Goal: Obtain resource: Download file/media

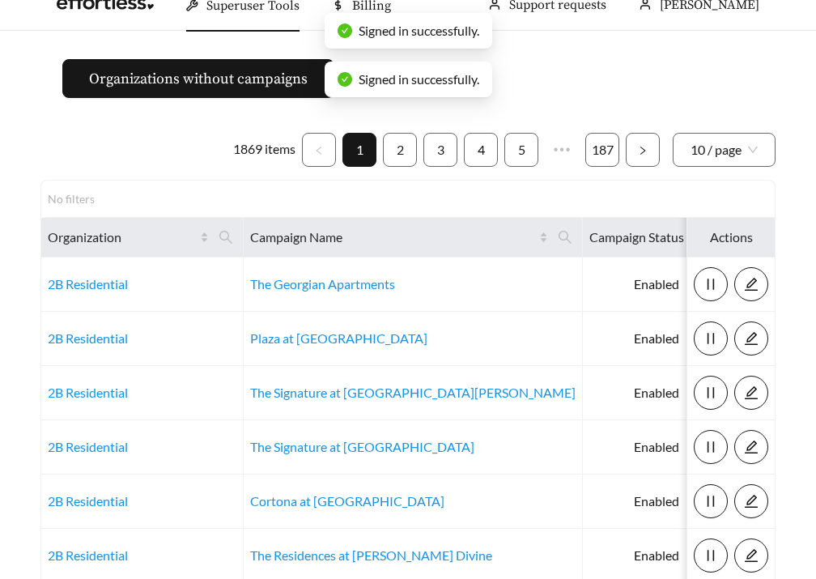
scroll to position [23, 0]
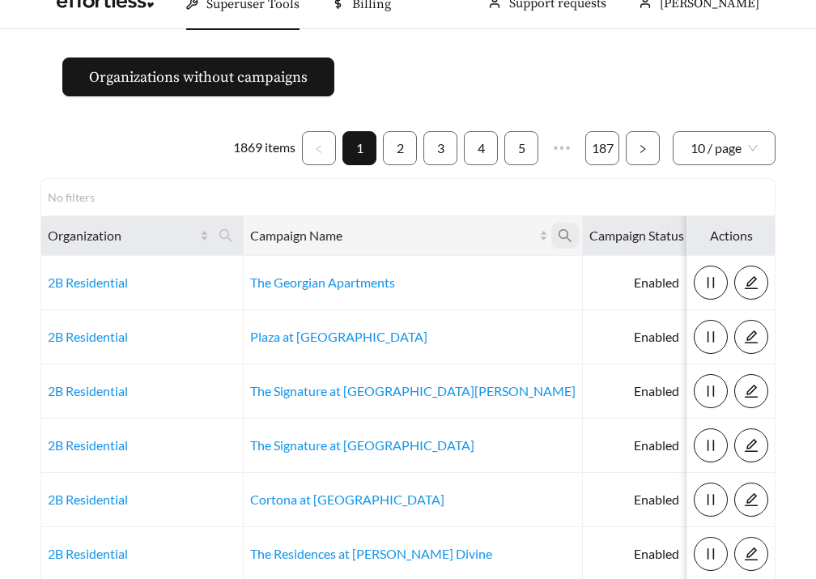
click at [551, 231] on span at bounding box center [565, 236] width 28 height 26
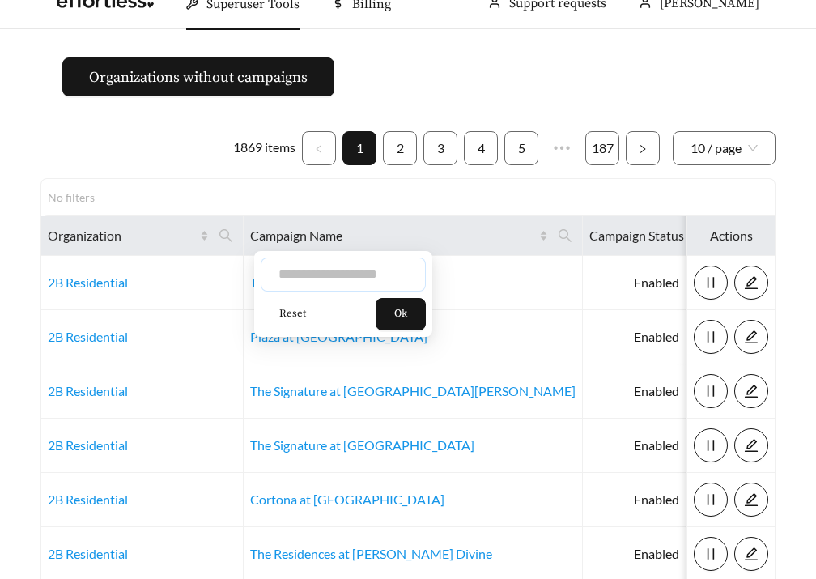
click at [366, 269] on input "text" at bounding box center [343, 274] width 165 height 34
type input "*****"
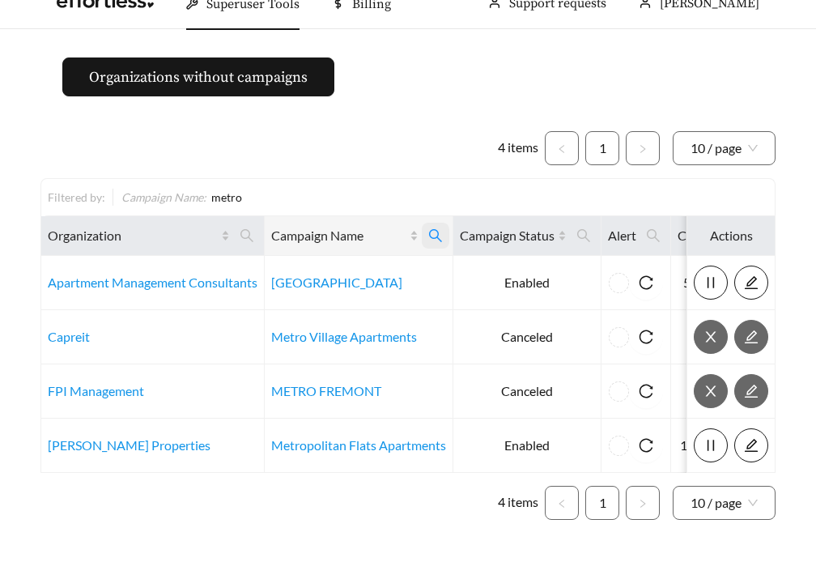
click at [444, 226] on span at bounding box center [436, 236] width 28 height 26
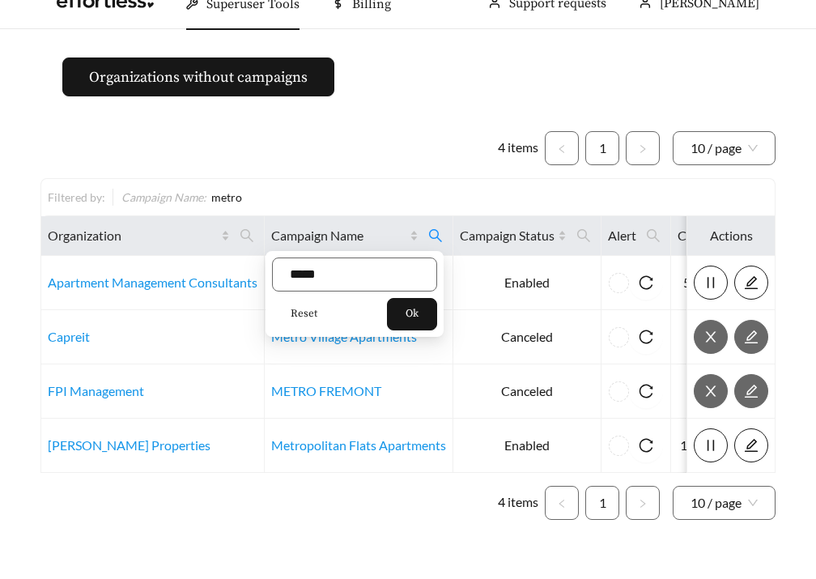
click at [306, 308] on span "Reset" at bounding box center [303, 314] width 27 height 16
click at [437, 317] on button "Ok" at bounding box center [412, 314] width 50 height 32
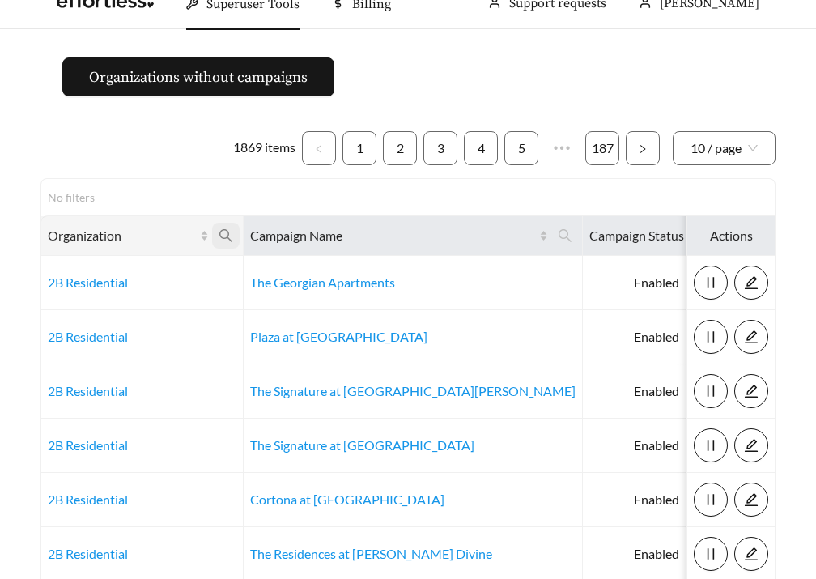
click at [223, 231] on icon "search" at bounding box center [225, 235] width 15 height 15
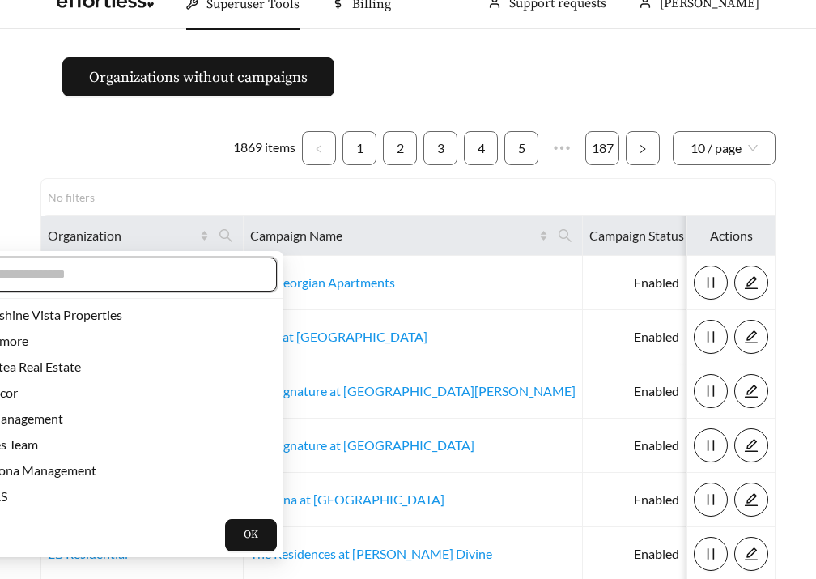
click at [189, 265] on input "text" at bounding box center [120, 274] width 278 height 19
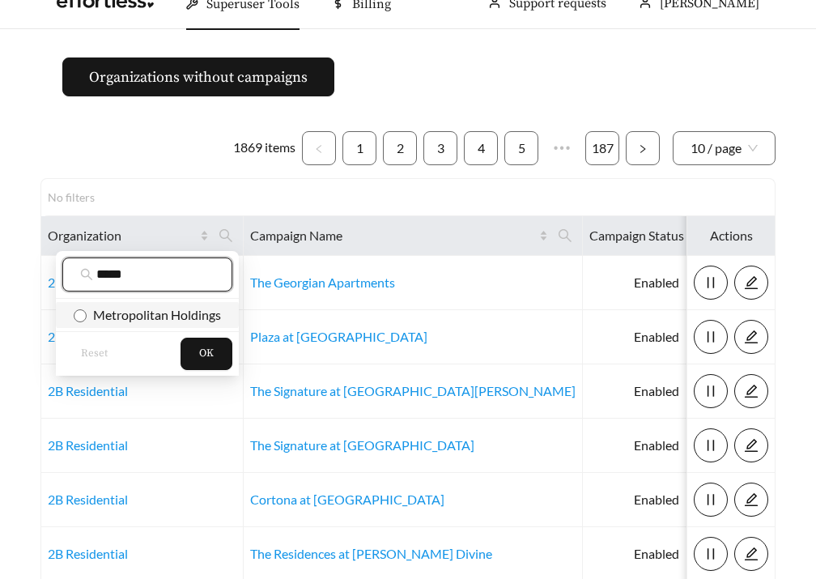
type input "*****"
click at [161, 314] on span "Metropolitan Holdings" at bounding box center [154, 314] width 134 height 15
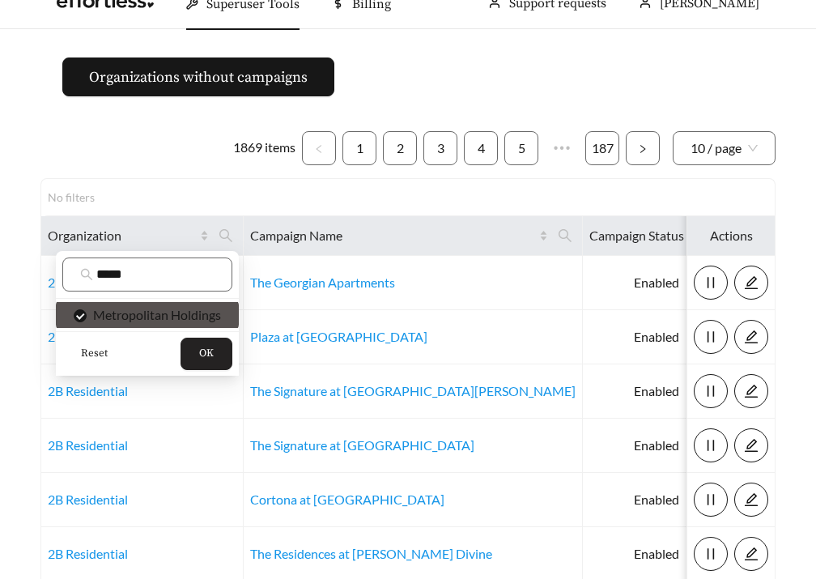
click at [204, 348] on span "OK" at bounding box center [206, 354] width 15 height 16
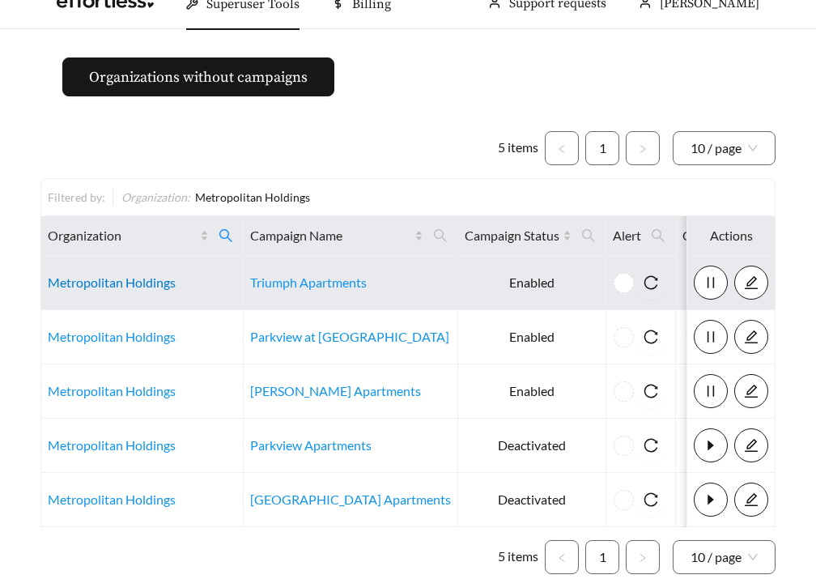
click at [130, 281] on link "Metropolitan Holdings" at bounding box center [112, 281] width 128 height 15
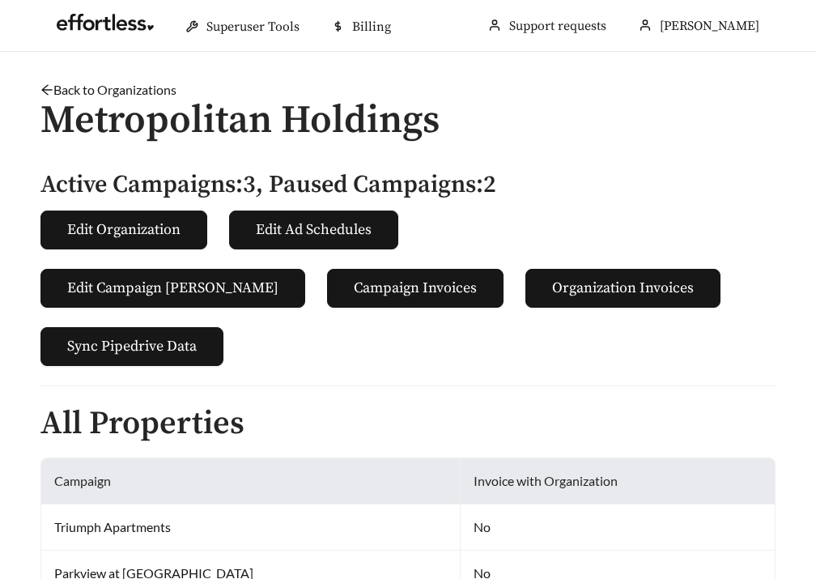
scroll to position [754, 0]
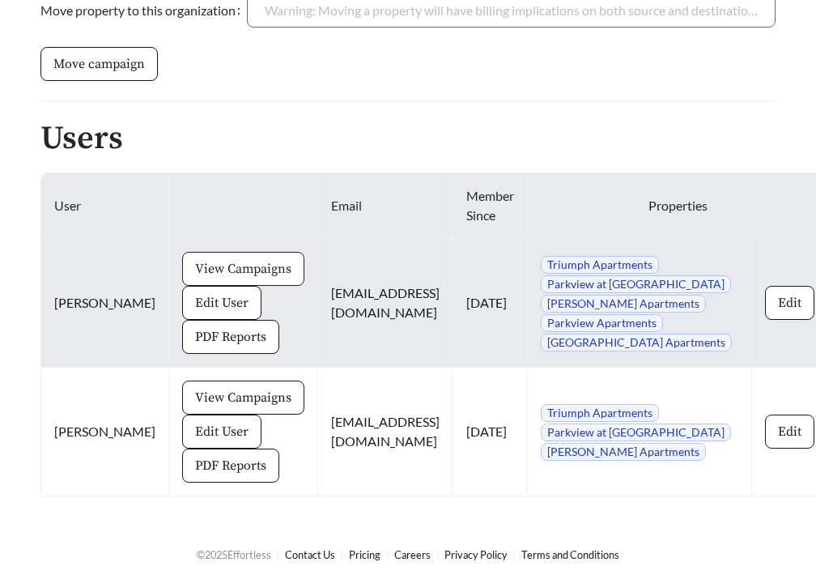
click at [195, 260] on span "View Campaigns" at bounding box center [243, 268] width 96 height 19
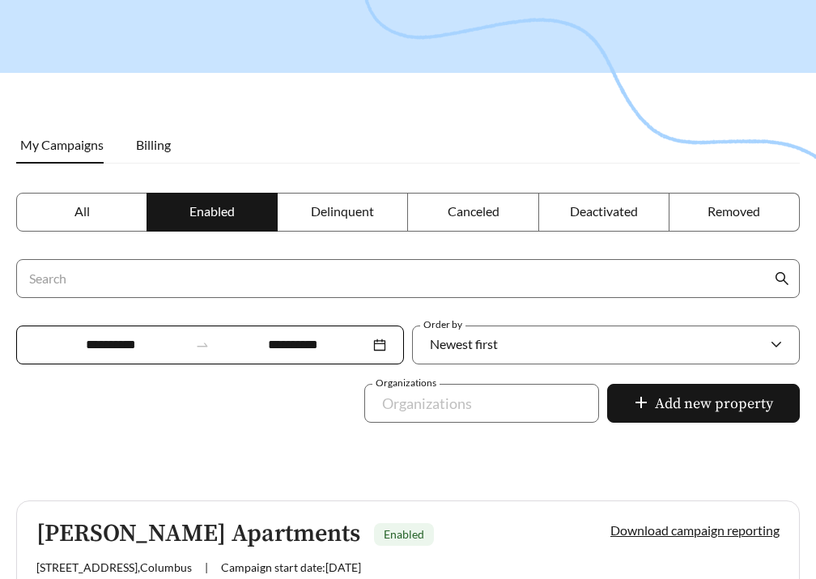
scroll to position [79, 0]
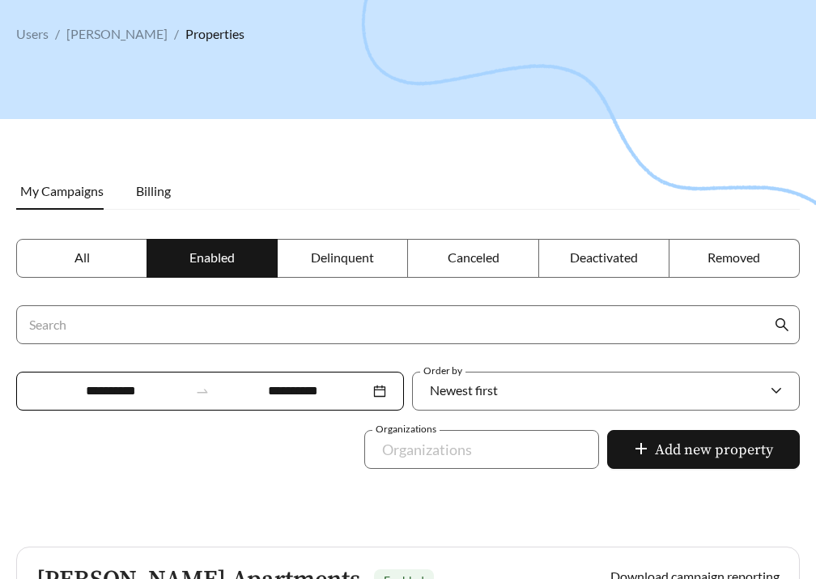
click at [89, 259] on label "All" at bounding box center [81, 258] width 131 height 39
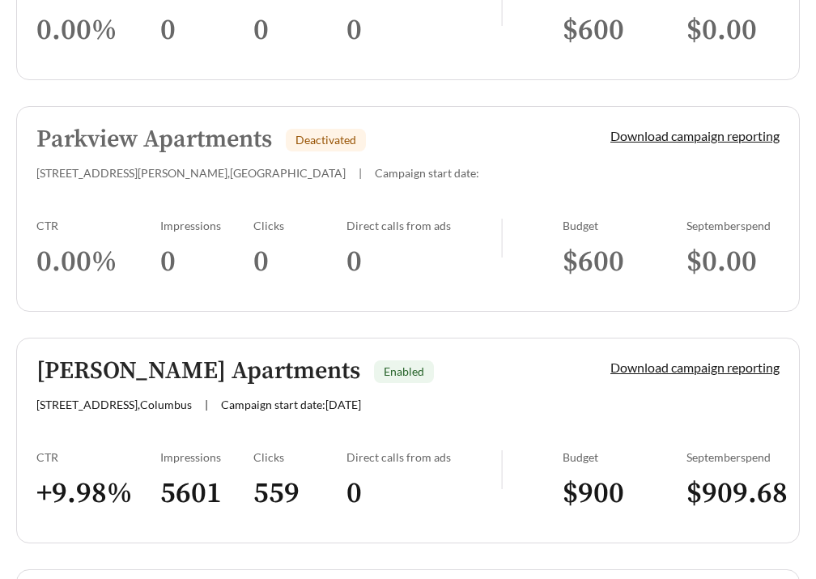
scroll to position [765, 0]
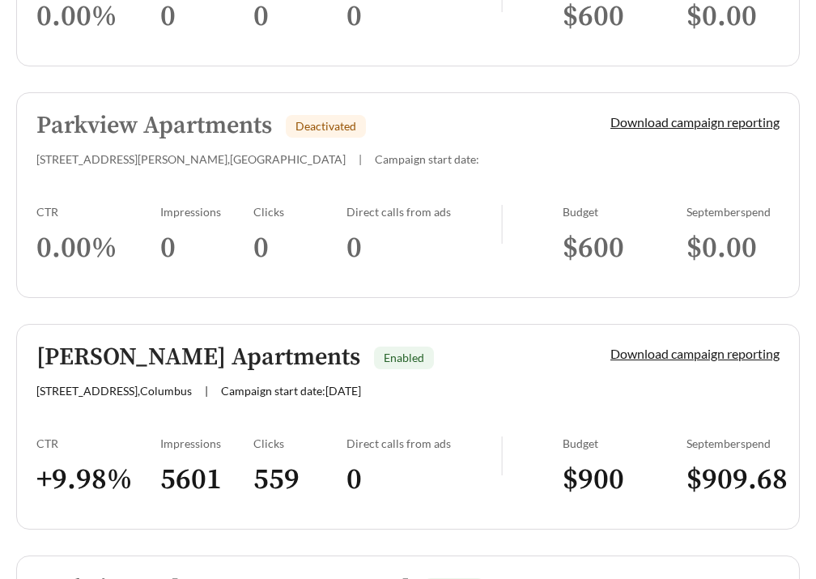
click at [120, 212] on div "CTR" at bounding box center [98, 212] width 124 height 14
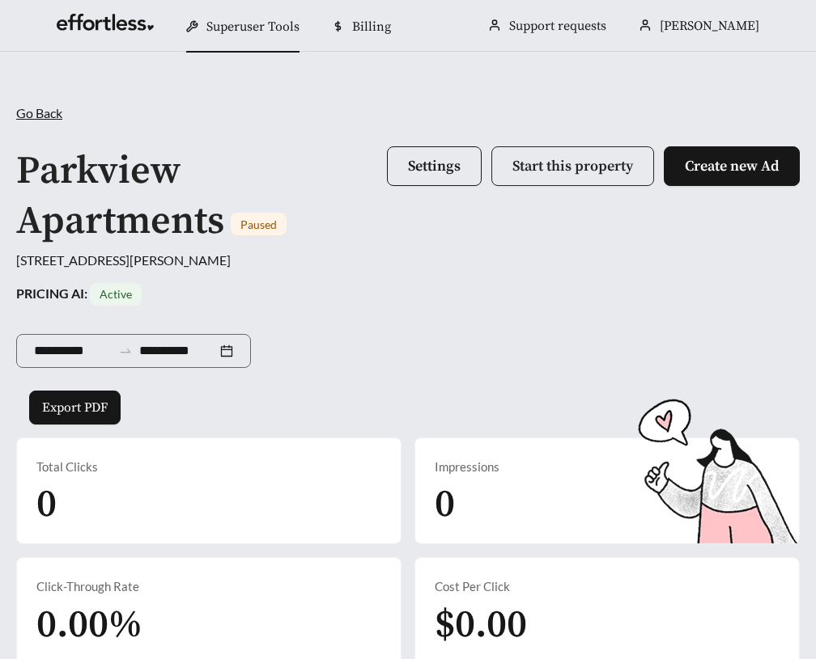
click at [564, 165] on span "Start this property" at bounding box center [572, 166] width 121 height 19
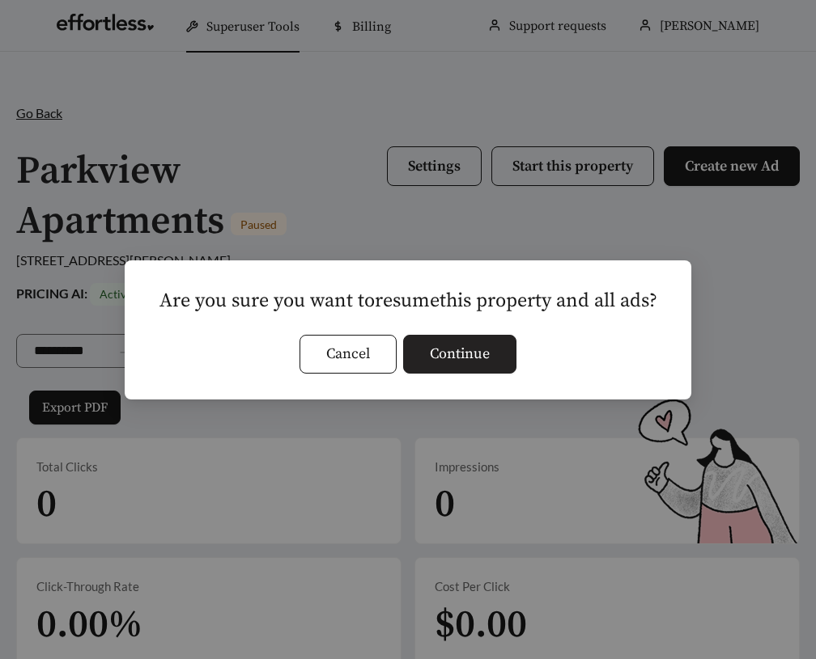
click at [452, 358] on span "Continue" at bounding box center [460, 354] width 60 height 22
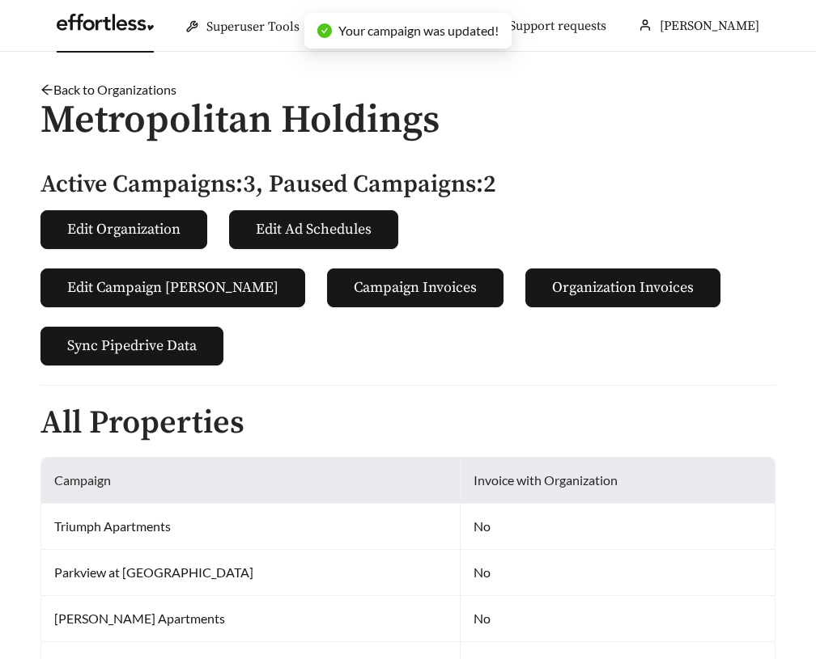
scroll to position [673, 0]
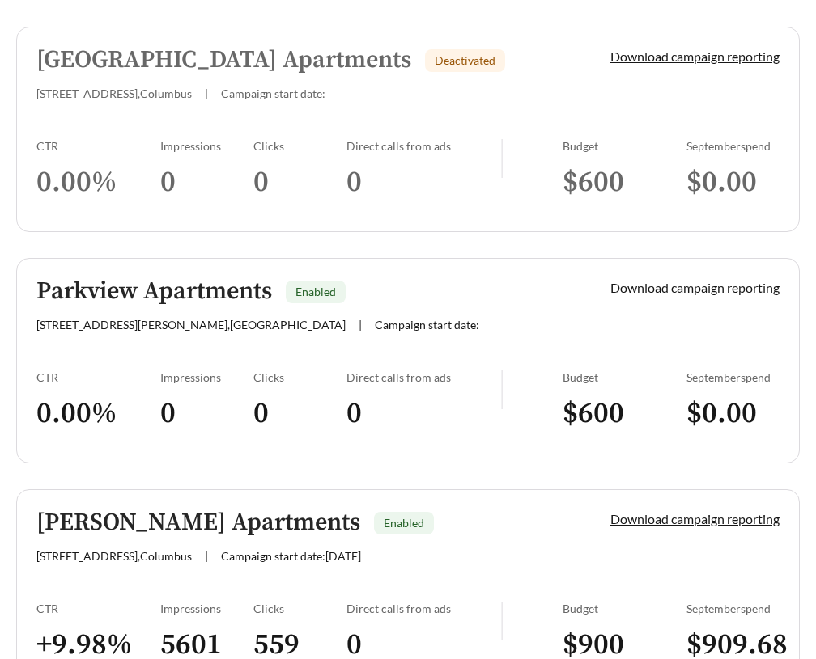
scroll to position [715, 0]
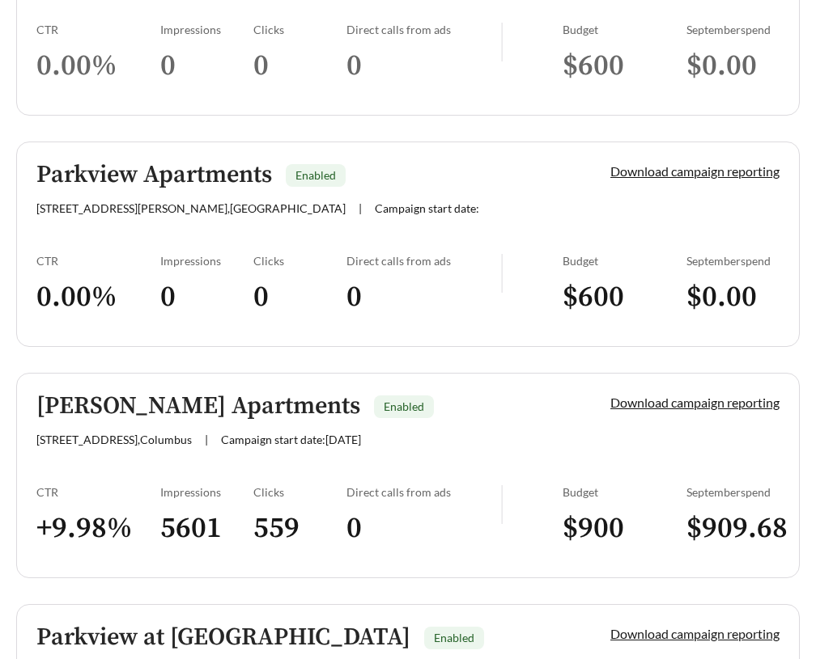
click at [207, 97] on div "Impressions 0" at bounding box center [206, 61] width 93 height 76
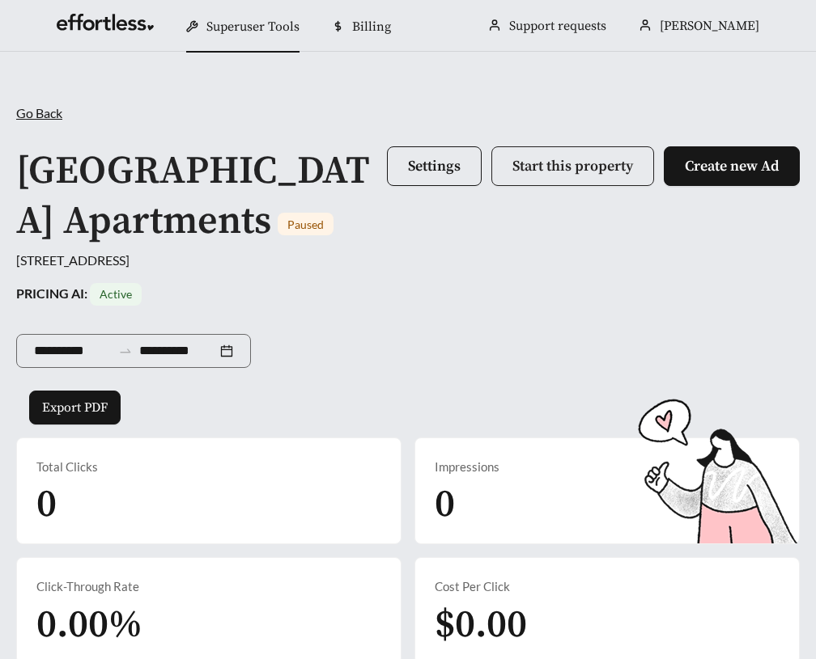
click at [578, 172] on span "Start this property" at bounding box center [572, 166] width 121 height 19
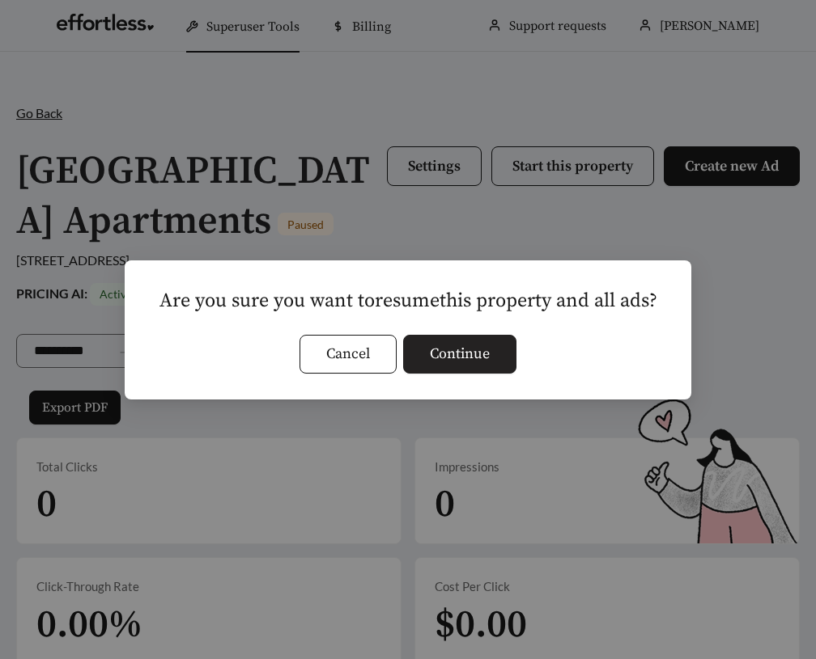
click at [476, 352] on span "Continue" at bounding box center [460, 354] width 60 height 22
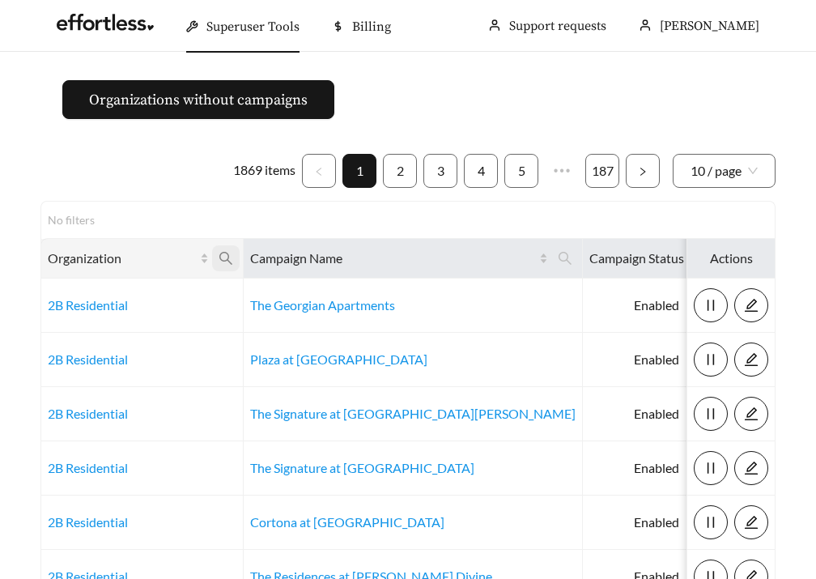
click at [221, 255] on icon "search" at bounding box center [225, 258] width 15 height 15
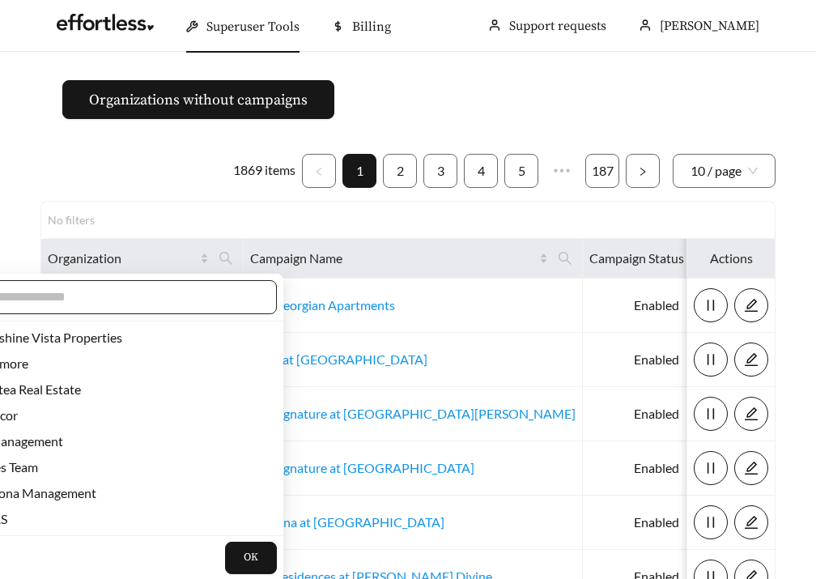
click at [159, 307] on span at bounding box center [111, 297] width 329 height 34
click at [154, 296] on input "text" at bounding box center [120, 296] width 278 height 19
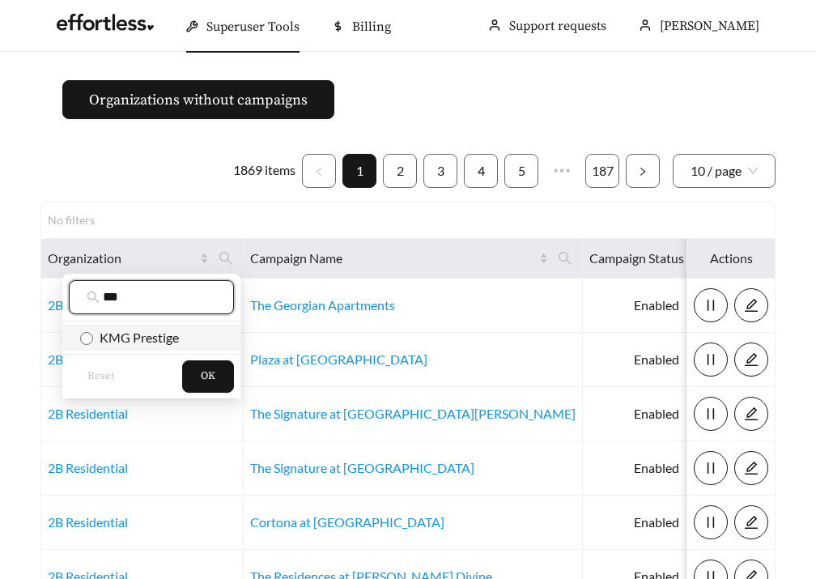
type input "***"
click at [104, 346] on li "KMG Prestige" at bounding box center [151, 337] width 178 height 26
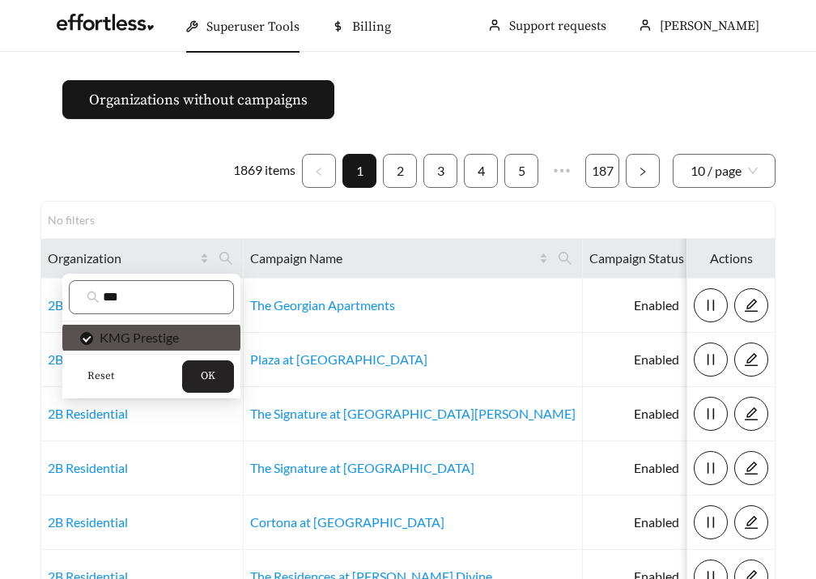
click at [197, 375] on button "OK" at bounding box center [208, 376] width 52 height 32
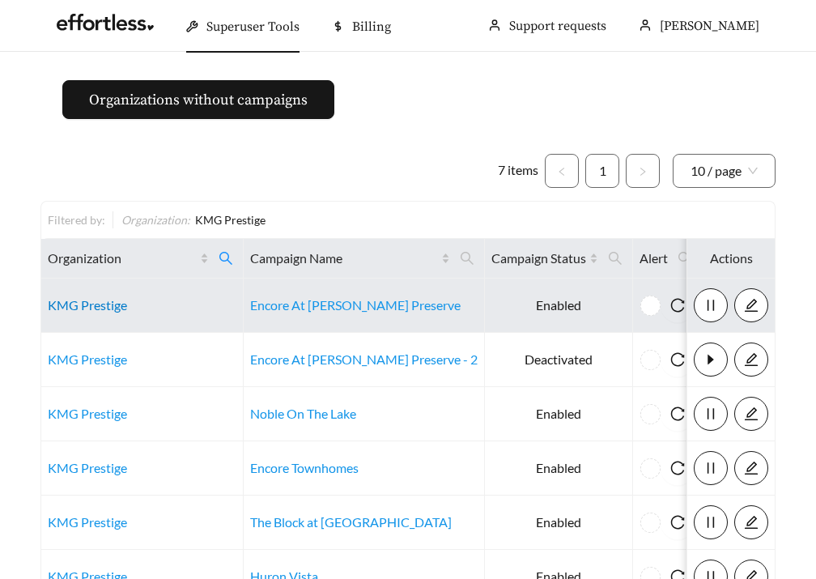
click at [98, 299] on link "KMG Prestige" at bounding box center [87, 304] width 79 height 15
click at [73, 307] on link "KMG Prestige" at bounding box center [87, 304] width 79 height 15
click at [79, 300] on link "KMG Prestige" at bounding box center [87, 304] width 79 height 15
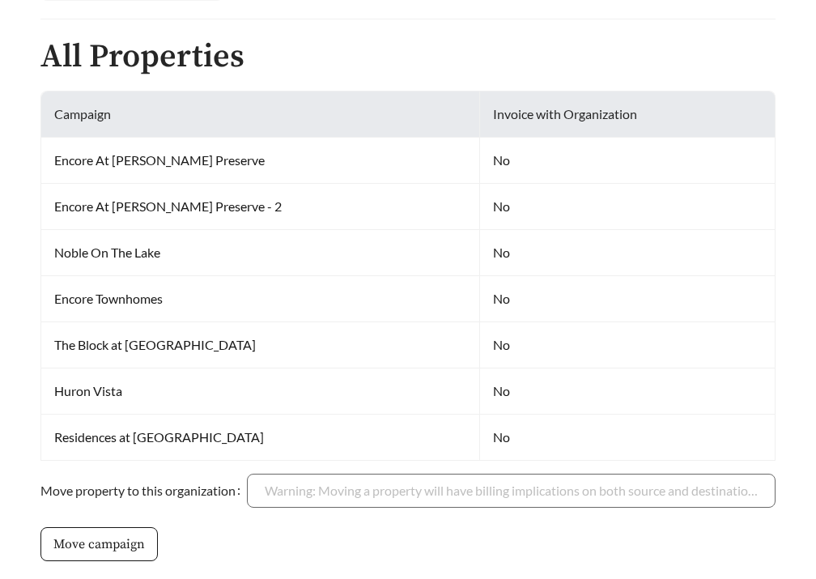
scroll to position [846, 0]
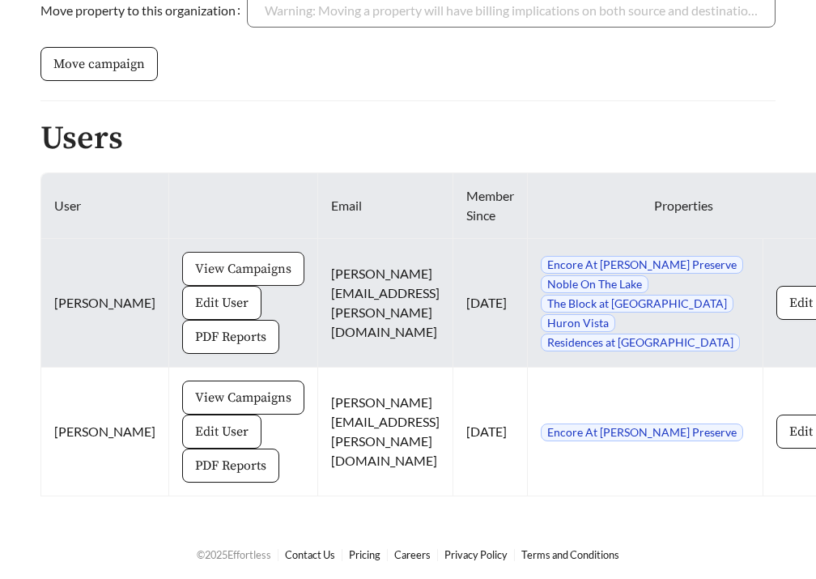
click at [214, 264] on span "View Campaigns" at bounding box center [243, 268] width 96 height 19
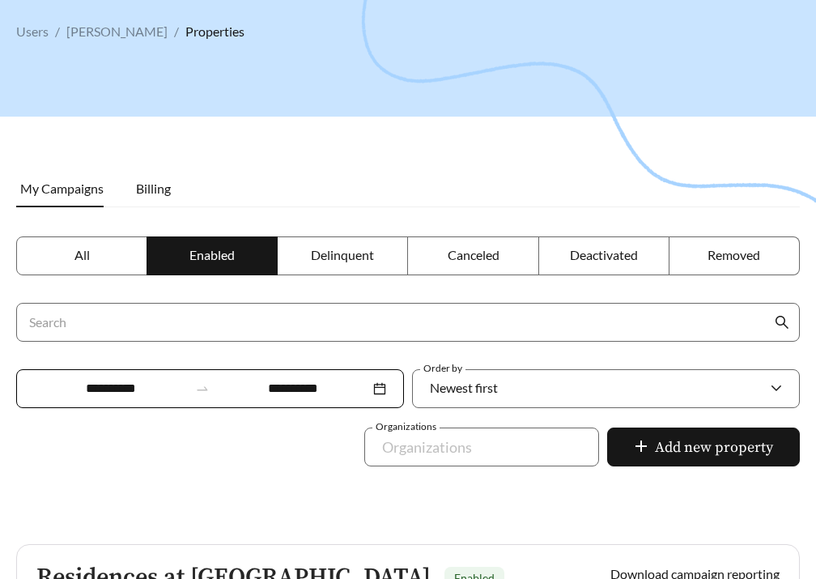
scroll to position [53, 0]
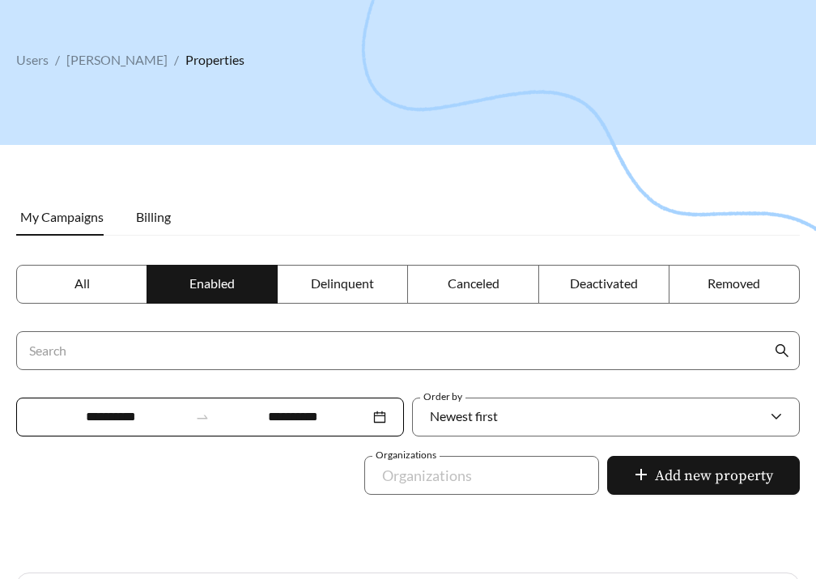
click at [65, 286] on label "All" at bounding box center [81, 284] width 131 height 39
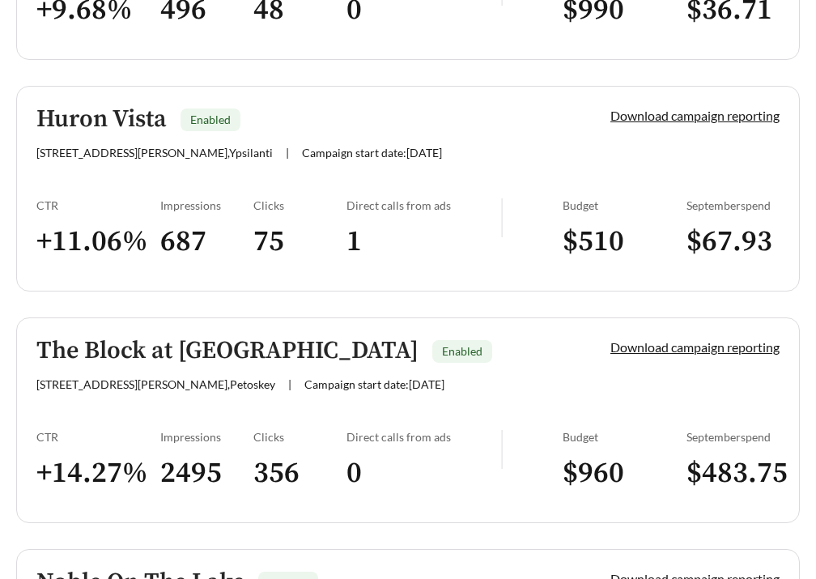
scroll to position [874, 0]
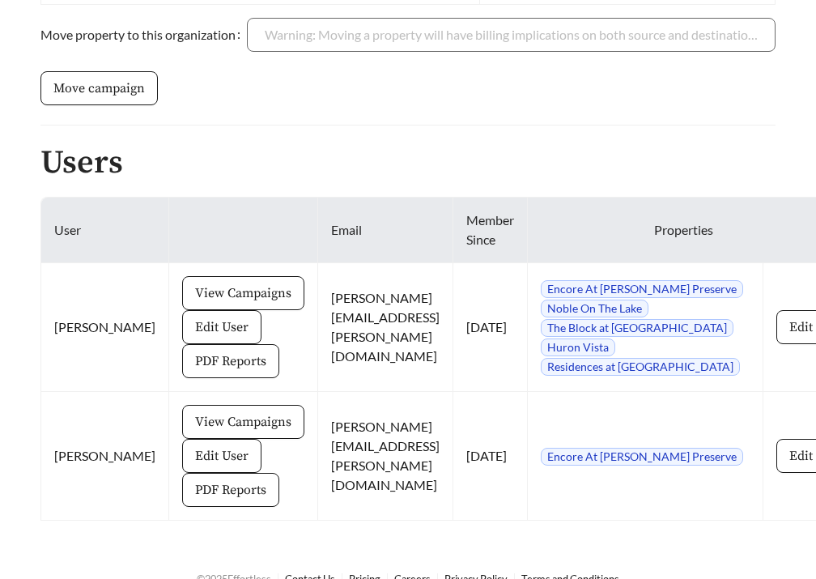
scroll to position [846, 0]
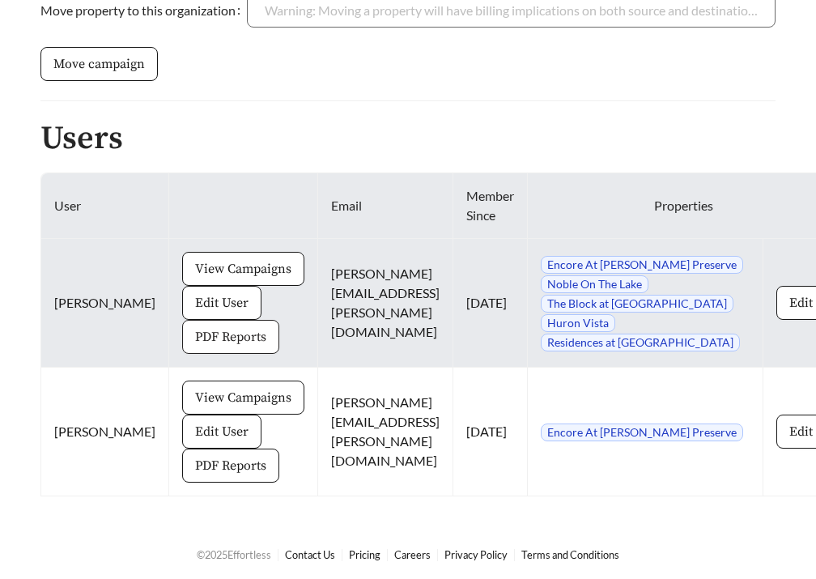
click at [186, 344] on button "PDF Reports" at bounding box center [230, 337] width 97 height 34
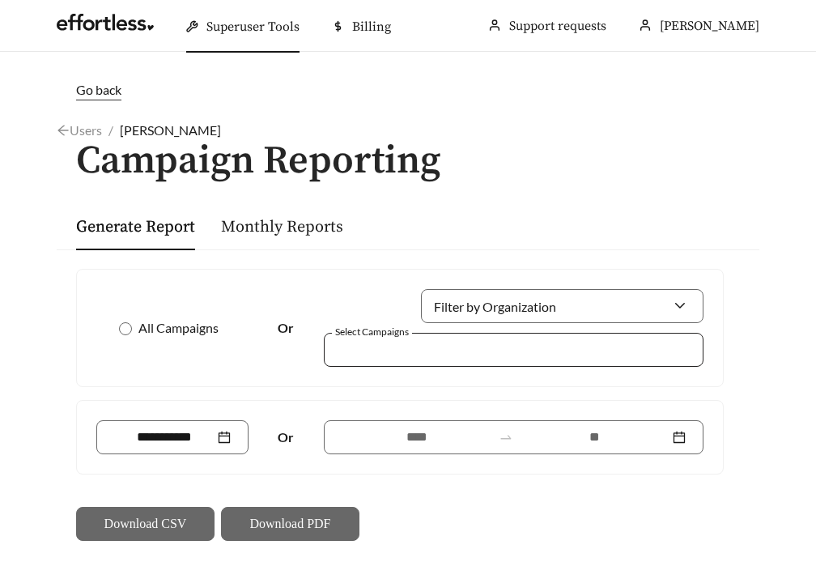
click at [497, 346] on div at bounding box center [502, 349] width 342 height 22
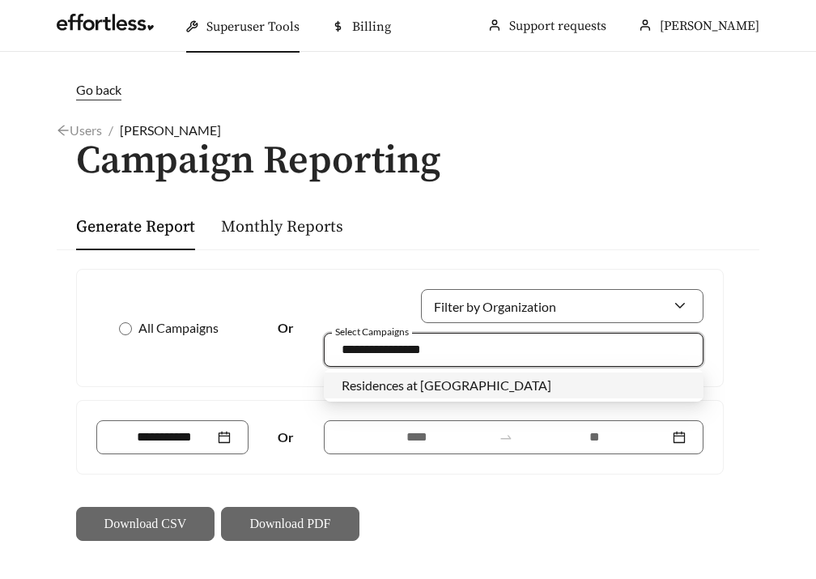
type input "**********"
click at [426, 391] on span "Residences at [GEOGRAPHIC_DATA]" at bounding box center [446, 384] width 210 height 15
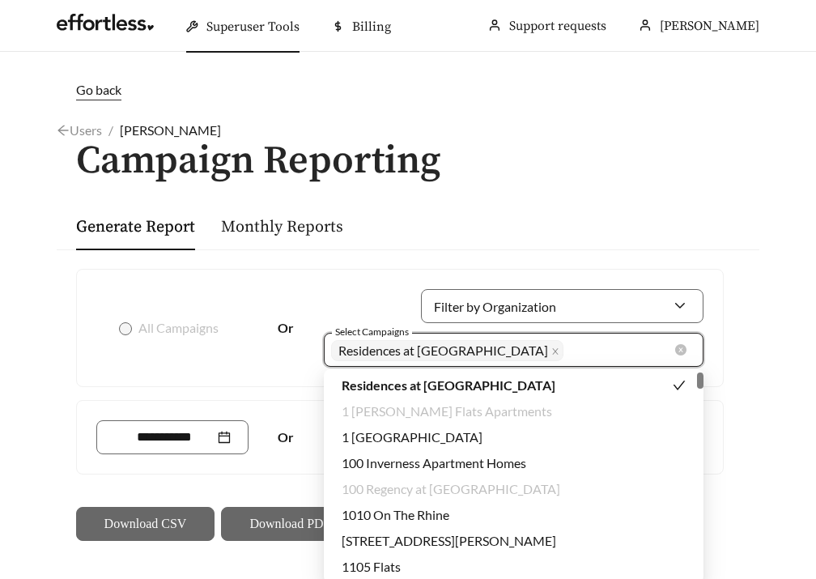
click at [542, 361] on div "Residences at Huron + 0 ..." at bounding box center [502, 350] width 342 height 28
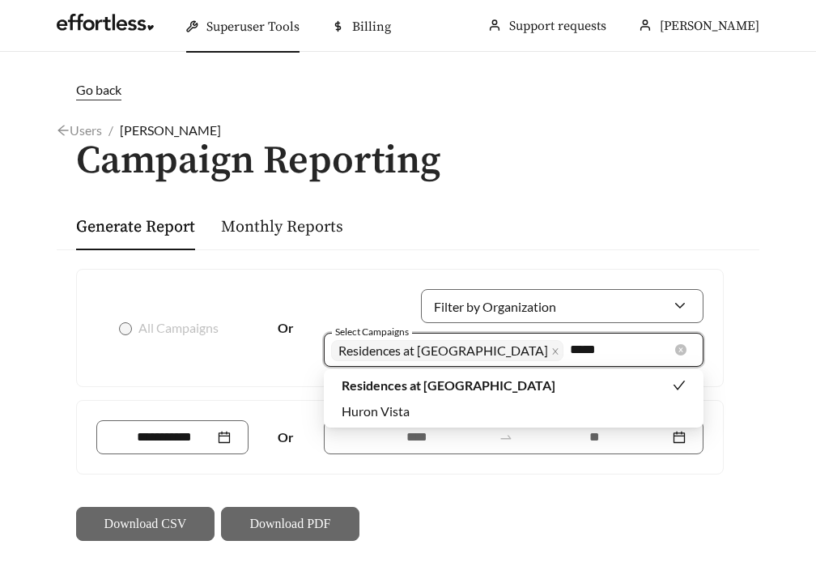
type input "*****"
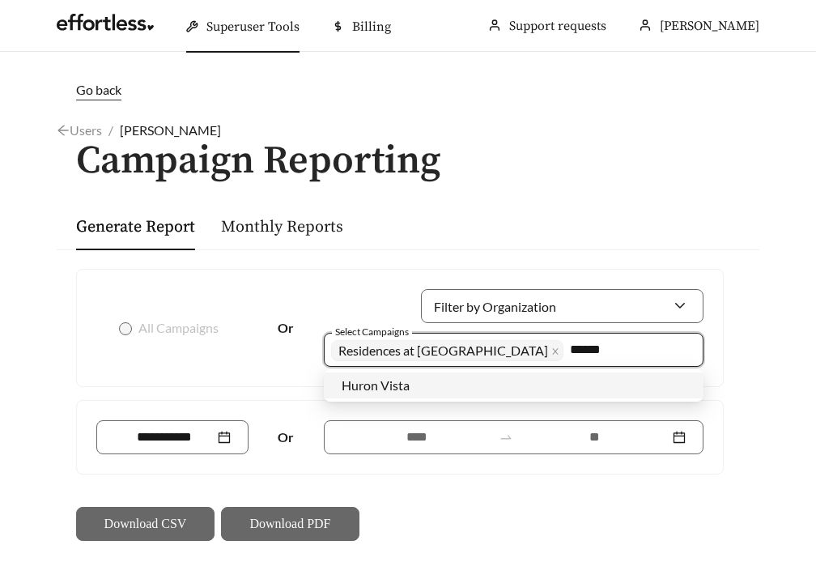
click at [486, 388] on div "Huron Vista" at bounding box center [513, 385] width 344 height 18
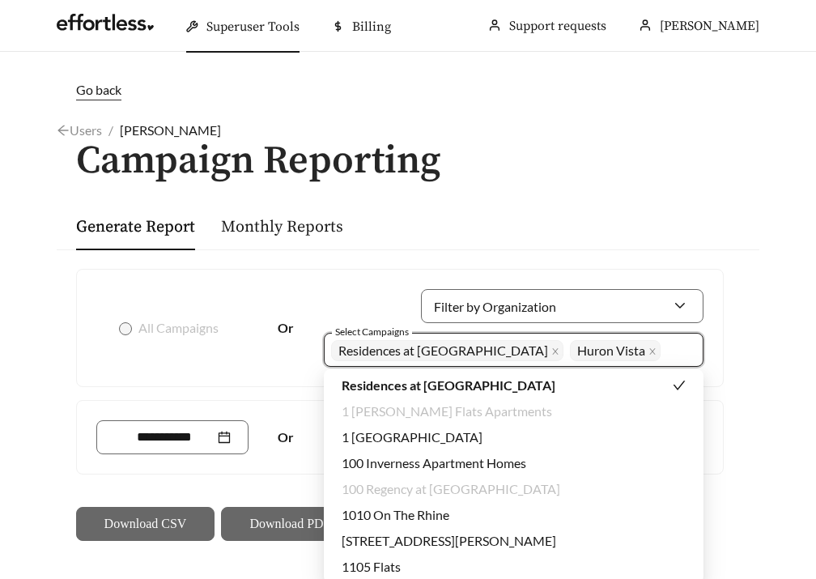
click at [267, 392] on div "All Campaigns Or Filter by Organization Select Campaigns Residences at [GEOGRAP…" at bounding box center [400, 405] width 660 height 272
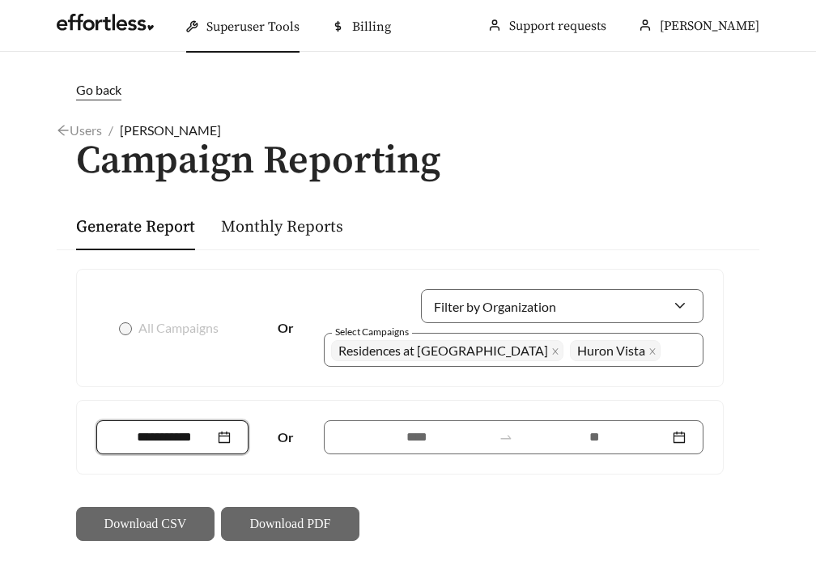
click at [168, 434] on input at bounding box center [164, 436] width 100 height 19
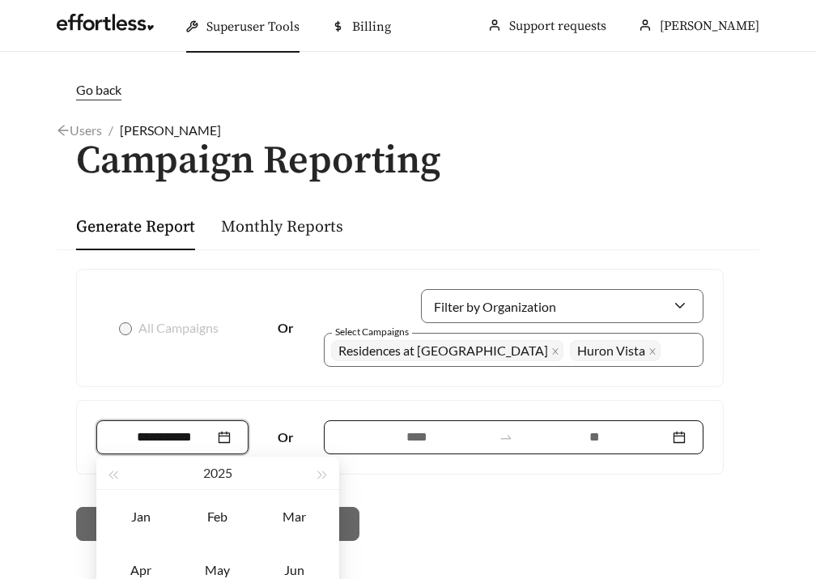
click at [448, 430] on input at bounding box center [416, 436] width 150 height 19
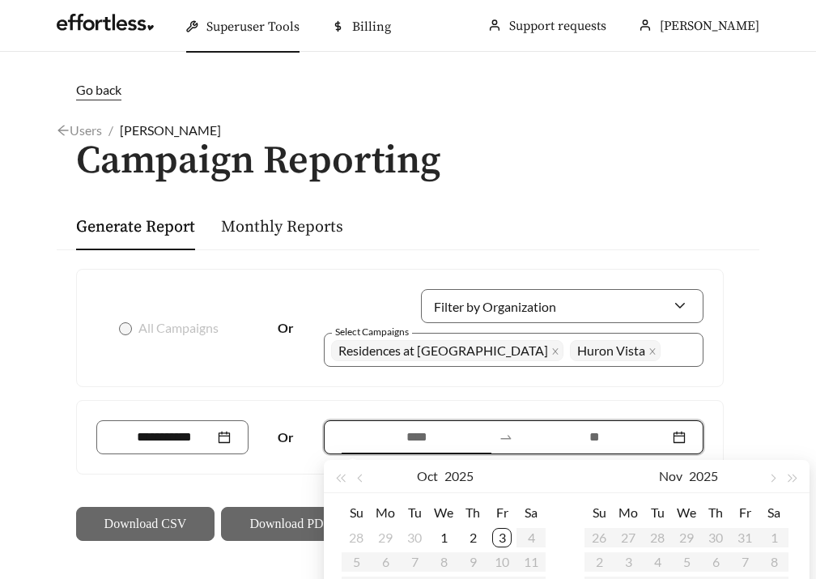
scroll to position [125, 0]
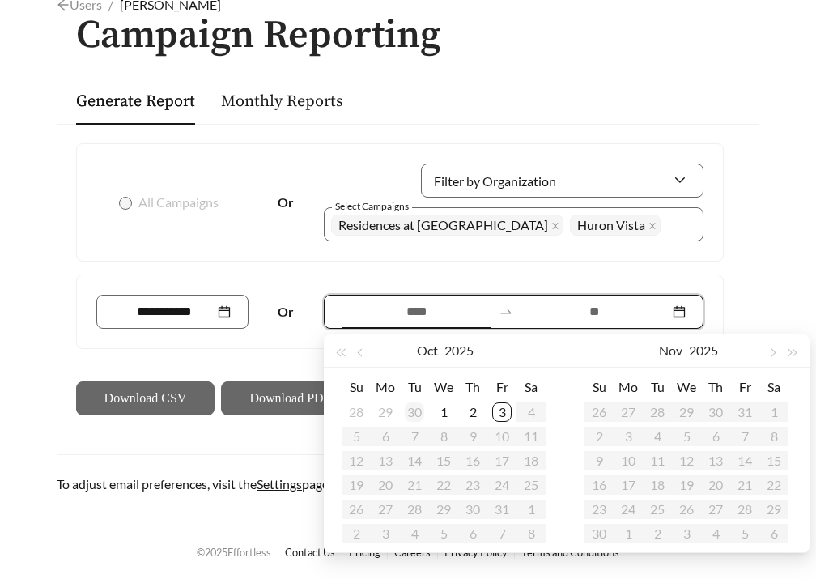
type input "**********"
click at [354, 350] on button "button" at bounding box center [361, 350] width 21 height 32
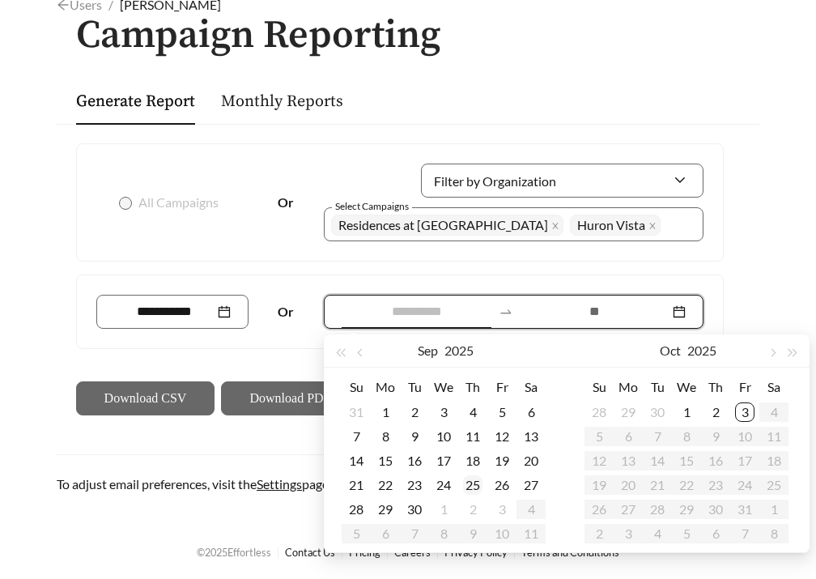
type input "**********"
click at [475, 488] on div "25" at bounding box center [472, 484] width 19 height 19
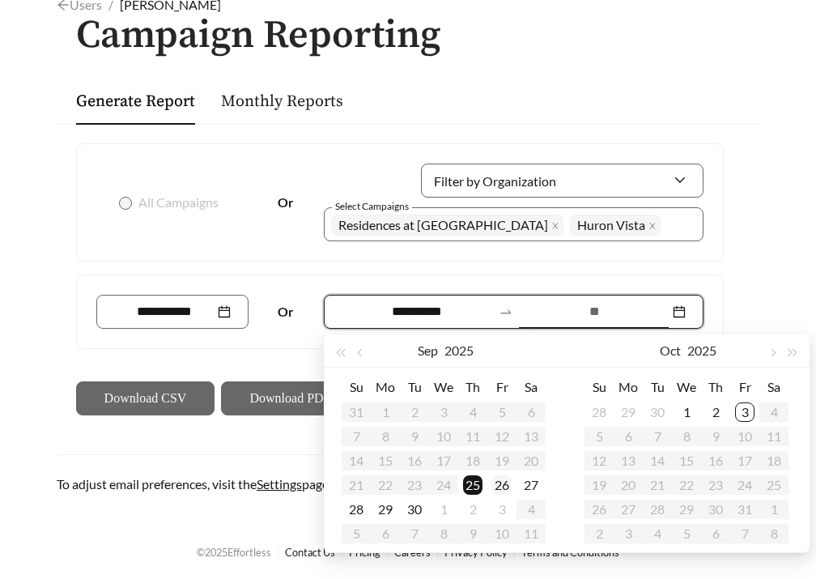
type input "**********"
click at [744, 414] on div "3" at bounding box center [744, 411] width 19 height 19
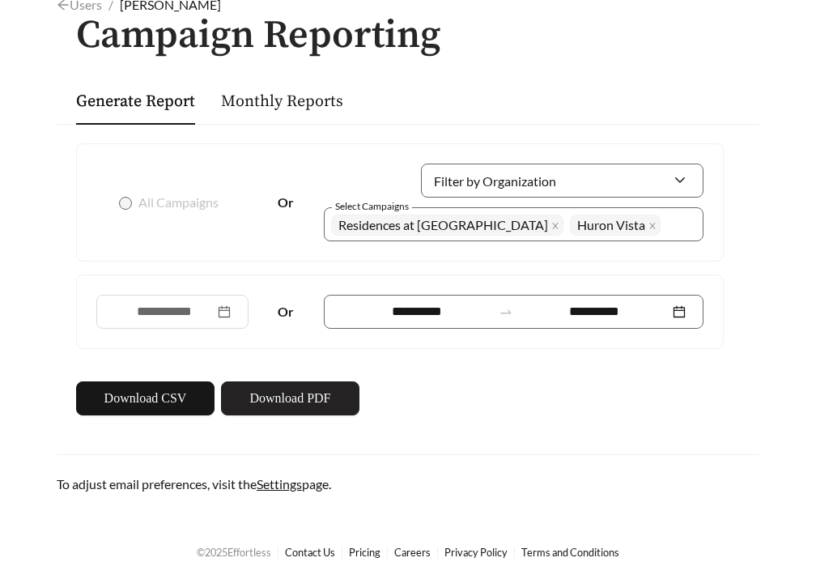
scroll to position [125, 0]
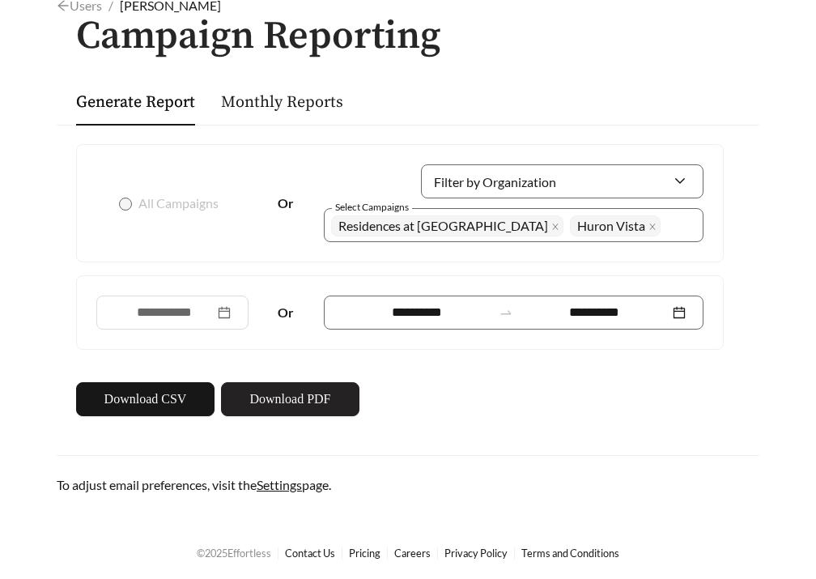
click at [257, 411] on button "Download PDF" at bounding box center [290, 399] width 138 height 34
click at [648, 229] on span "close" at bounding box center [652, 227] width 8 height 9
click at [553, 226] on icon "close" at bounding box center [556, 226] width 6 height 6
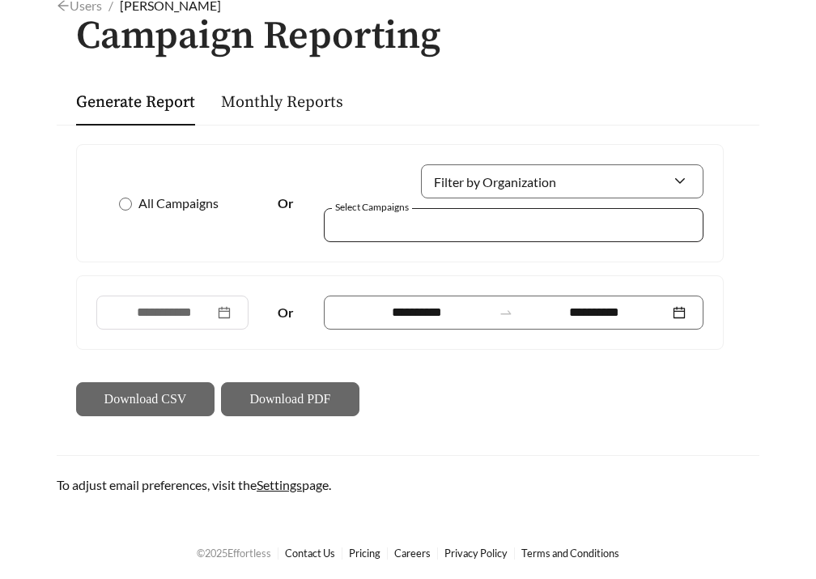
click at [586, 230] on div at bounding box center [502, 225] width 342 height 22
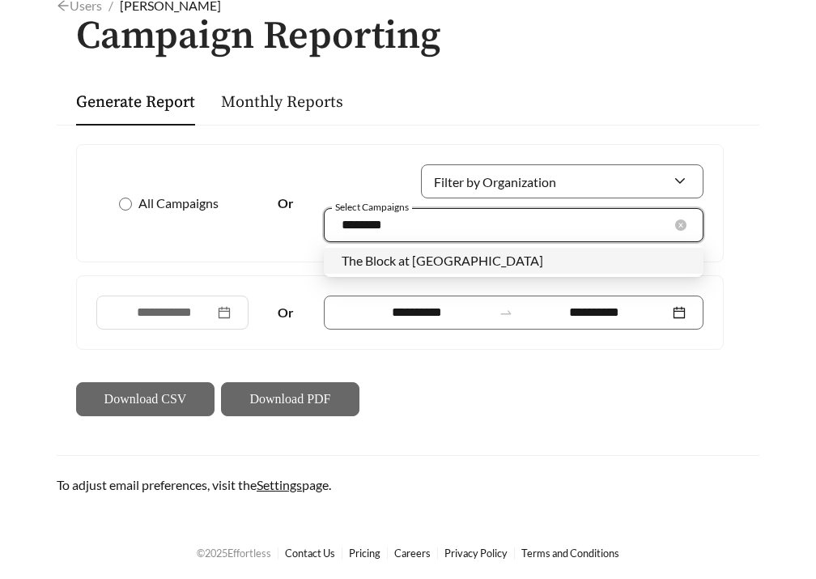
type input "*********"
click at [557, 252] on div "The Block at [GEOGRAPHIC_DATA]" at bounding box center [513, 261] width 344 height 18
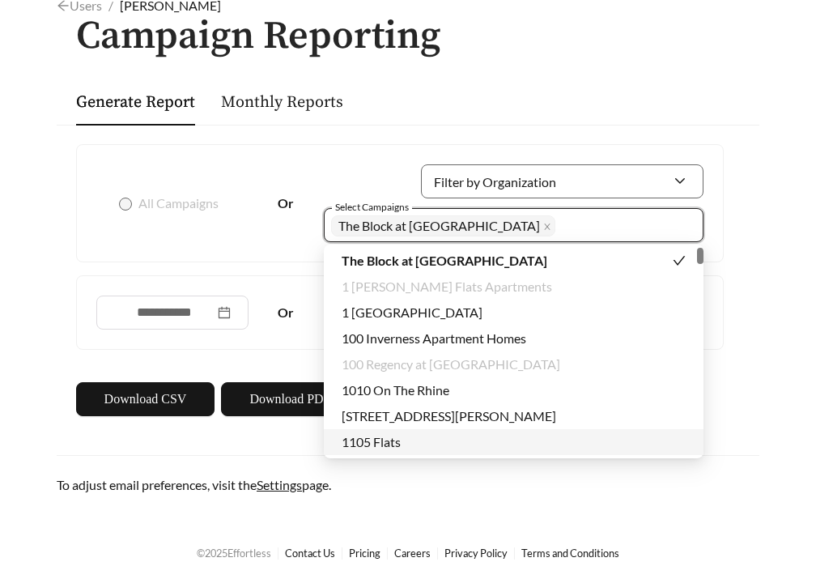
click at [663, 488] on div "**********" at bounding box center [407, 224] width 735 height 539
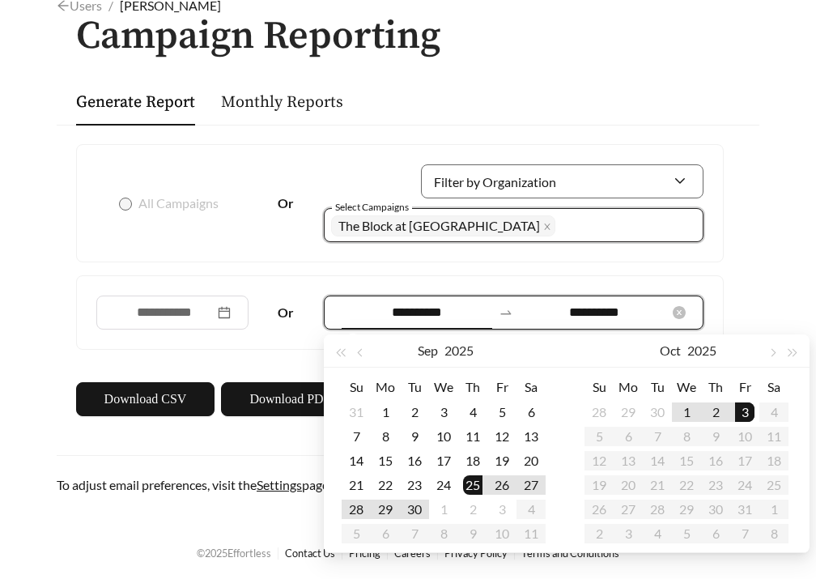
click at [418, 305] on input "**********" at bounding box center [416, 312] width 150 height 19
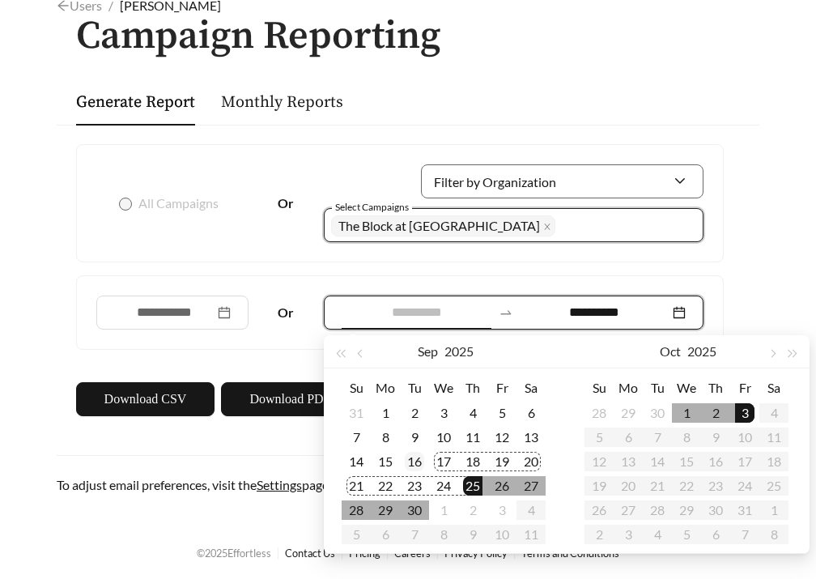
type input "**********"
click at [410, 457] on div "16" at bounding box center [414, 461] width 19 height 19
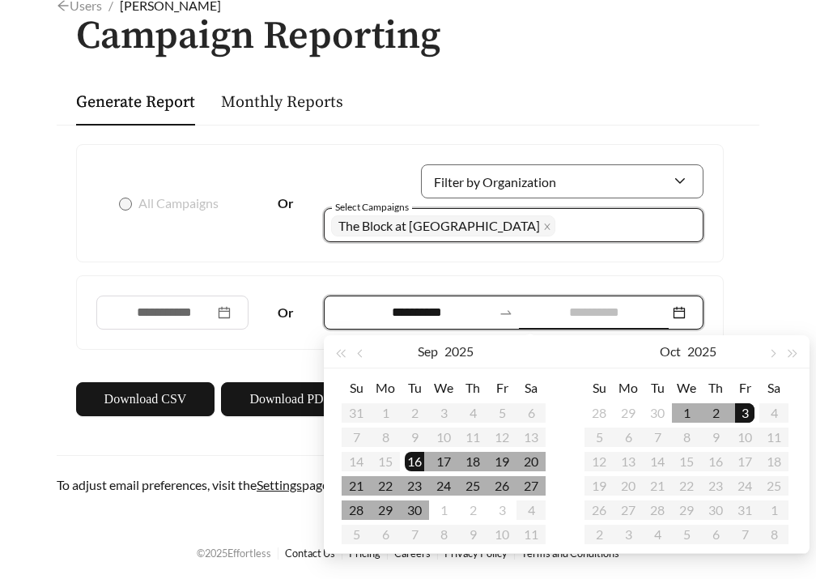
click at [743, 418] on div "3" at bounding box center [744, 412] width 19 height 19
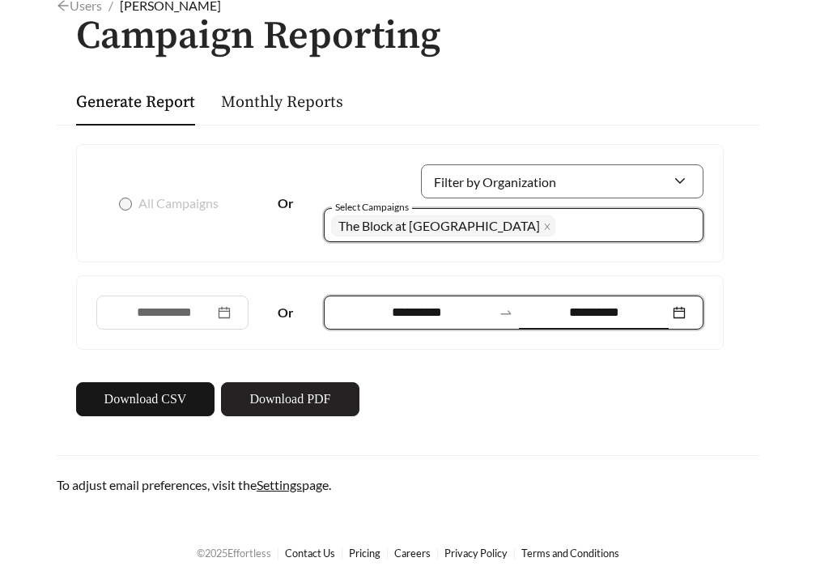
click at [324, 398] on span "Download PDF" at bounding box center [289, 398] width 81 height 19
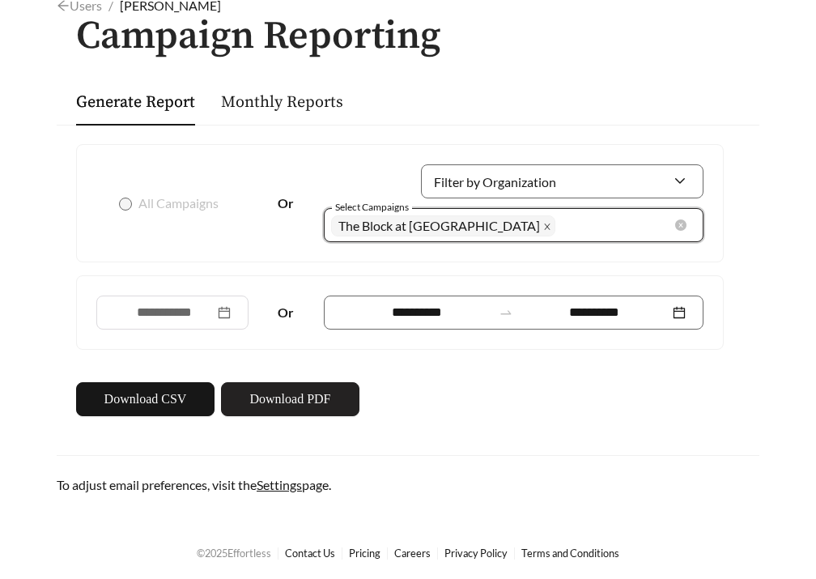
click at [545, 223] on icon "close" at bounding box center [548, 226] width 6 height 6
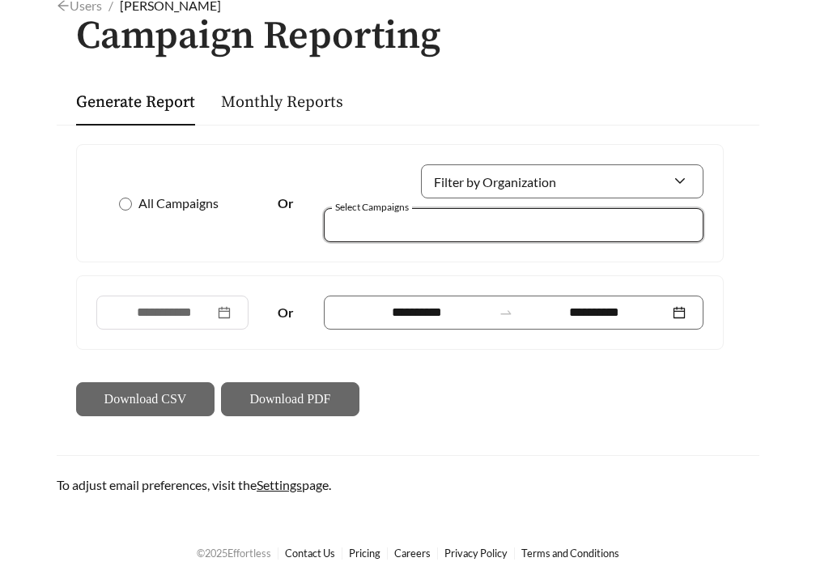
click at [467, 223] on div at bounding box center [502, 225] width 342 height 22
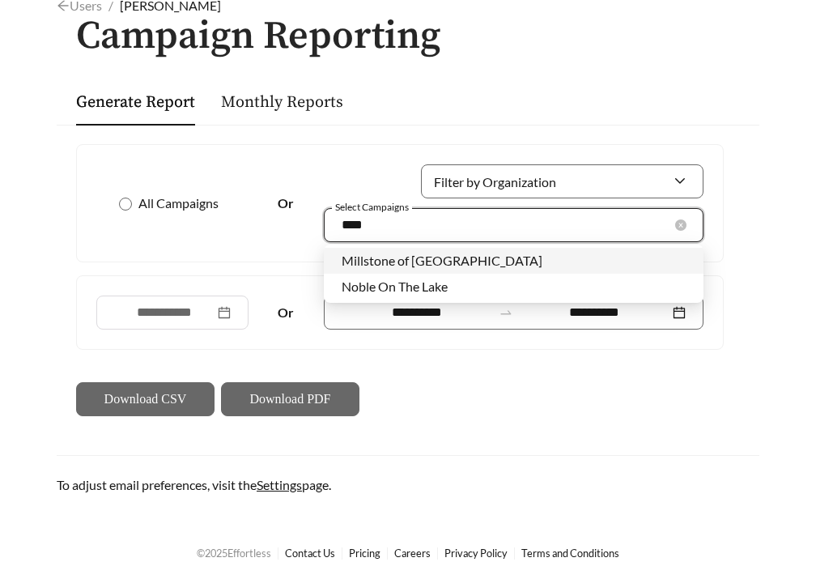
type input "*****"
click at [452, 286] on div "Noble On The Lake" at bounding box center [513, 287] width 344 height 18
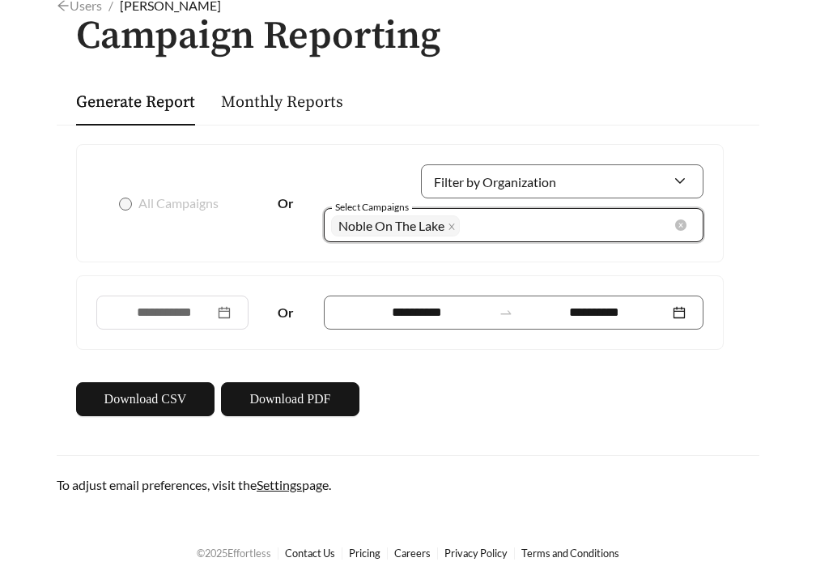
click at [627, 227] on div "Noble On The Lake + 0 ..." at bounding box center [502, 225] width 342 height 28
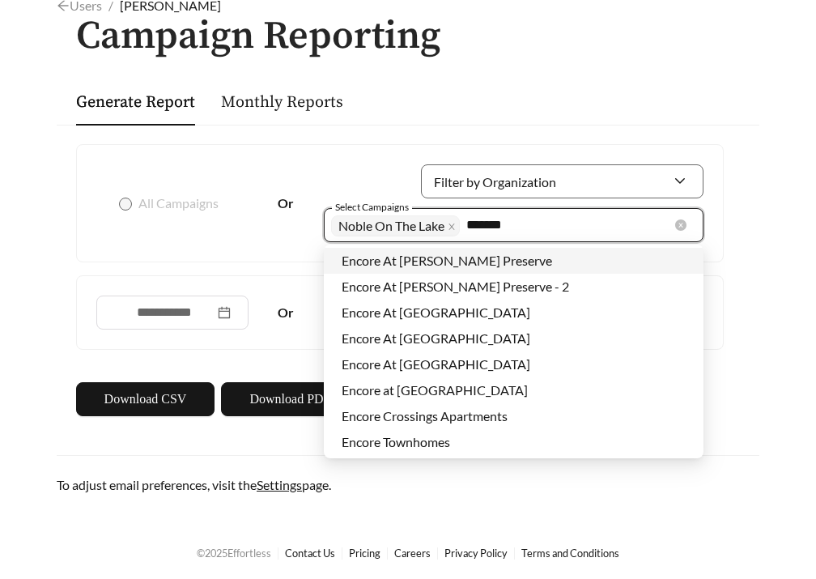
type input "********"
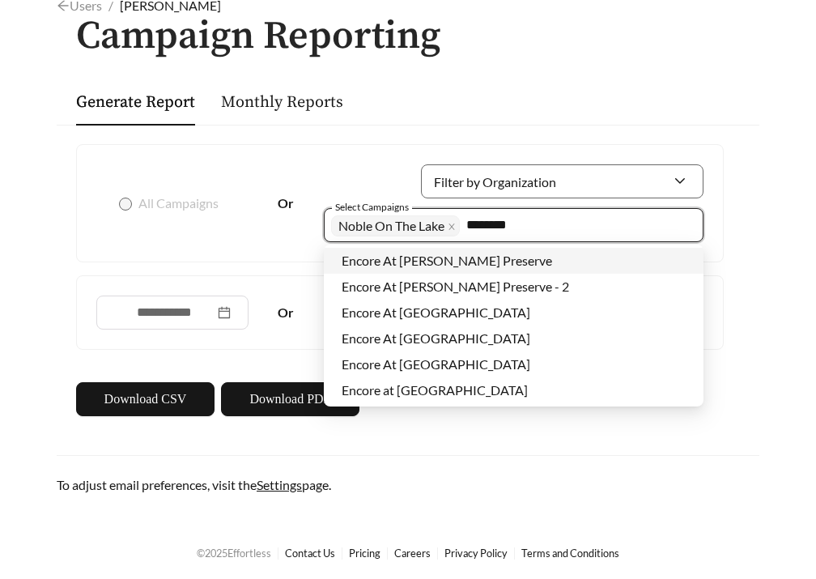
click at [562, 269] on div "Encore At [PERSON_NAME] Preserve" at bounding box center [513, 261] width 379 height 26
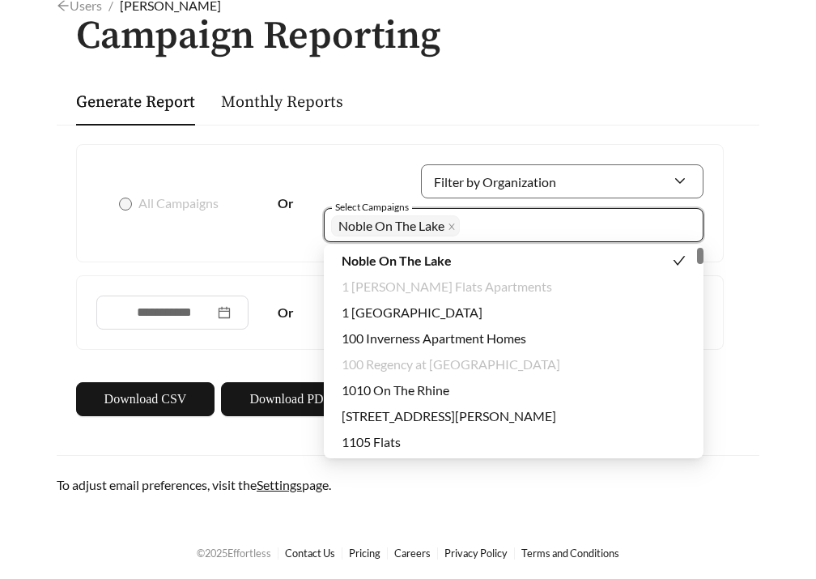
click at [445, 121] on div "Generate Report Monthly Reports" at bounding box center [407, 102] width 663 height 48
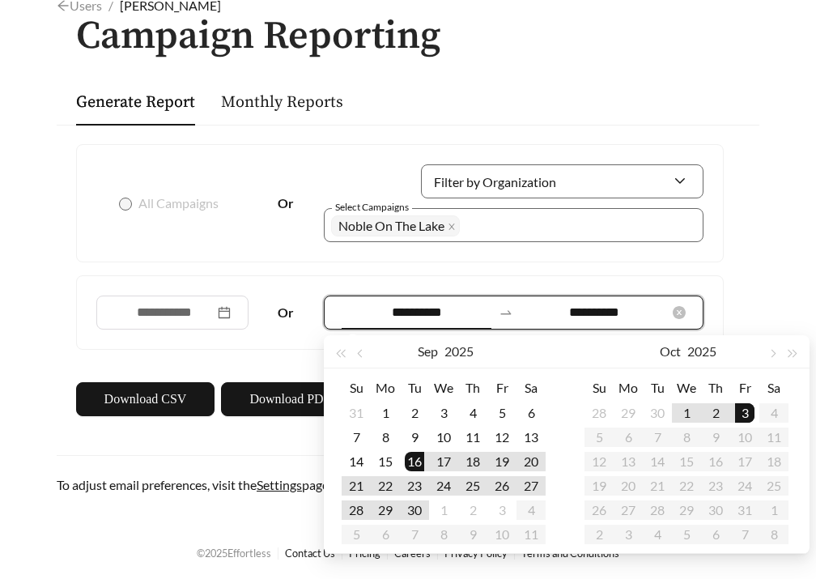
click at [423, 305] on input "**********" at bounding box center [416, 312] width 150 height 19
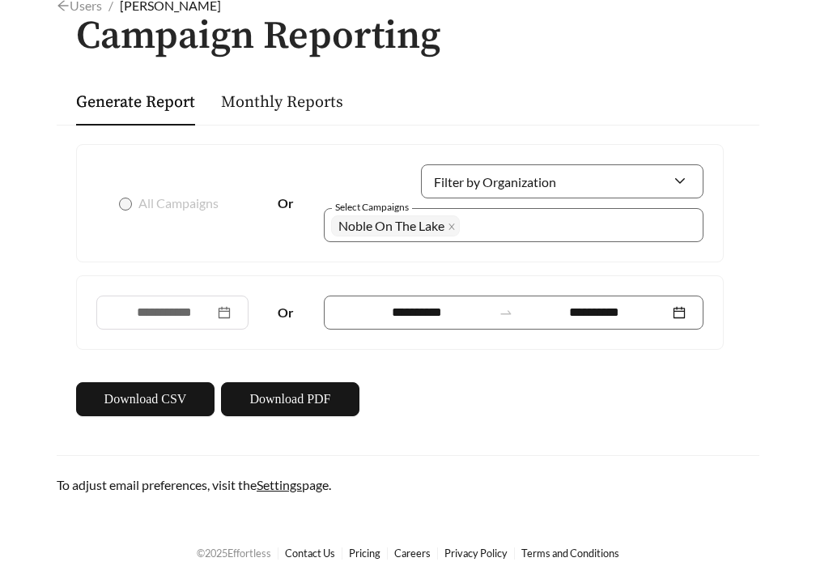
click at [156, 287] on div "**********" at bounding box center [400, 312] width 646 height 73
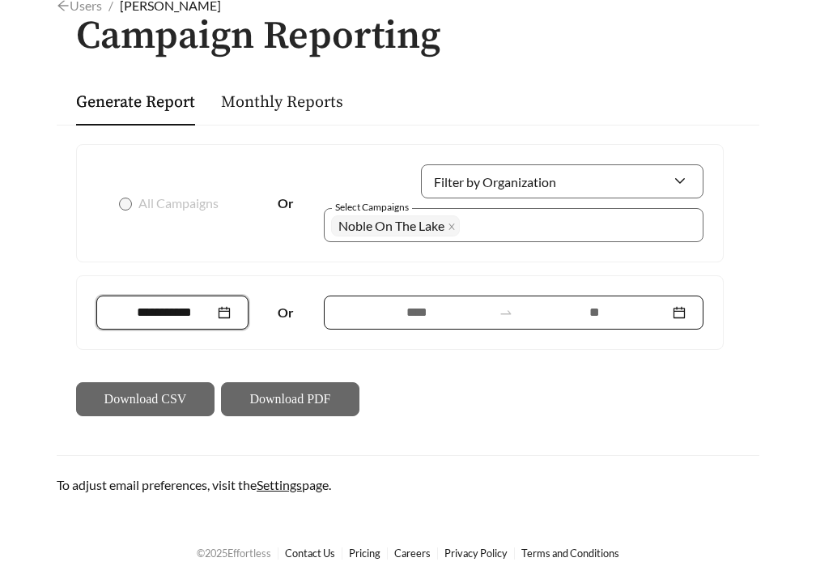
click at [156, 303] on div at bounding box center [172, 312] width 117 height 19
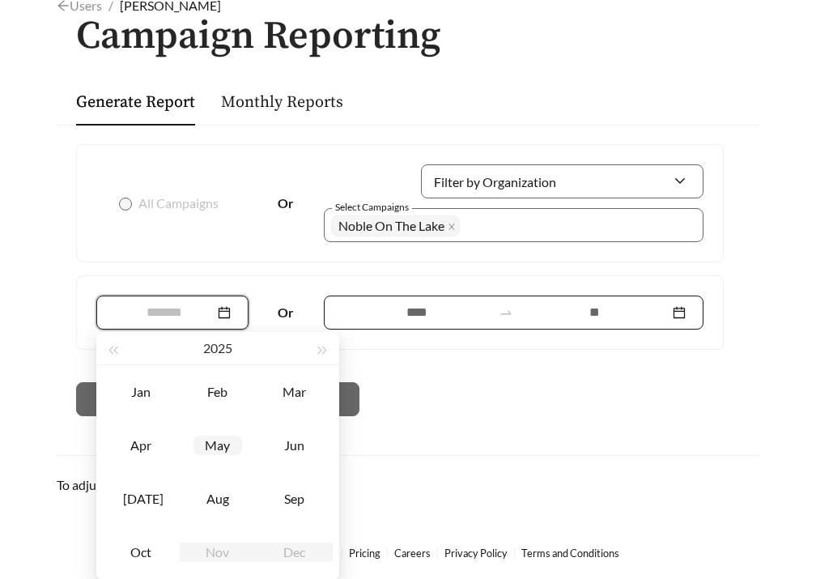
scroll to position [125, 0]
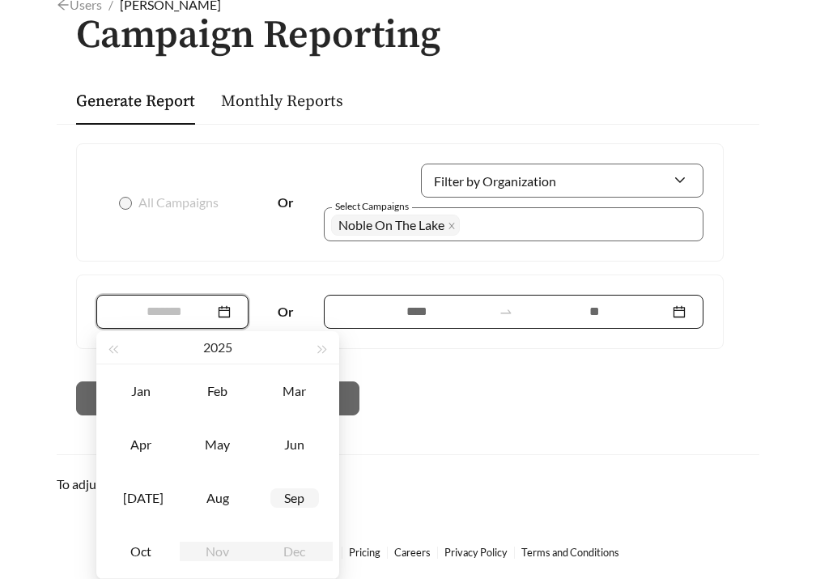
click at [303, 501] on div "Sep" at bounding box center [294, 497] width 49 height 19
type input "*******"
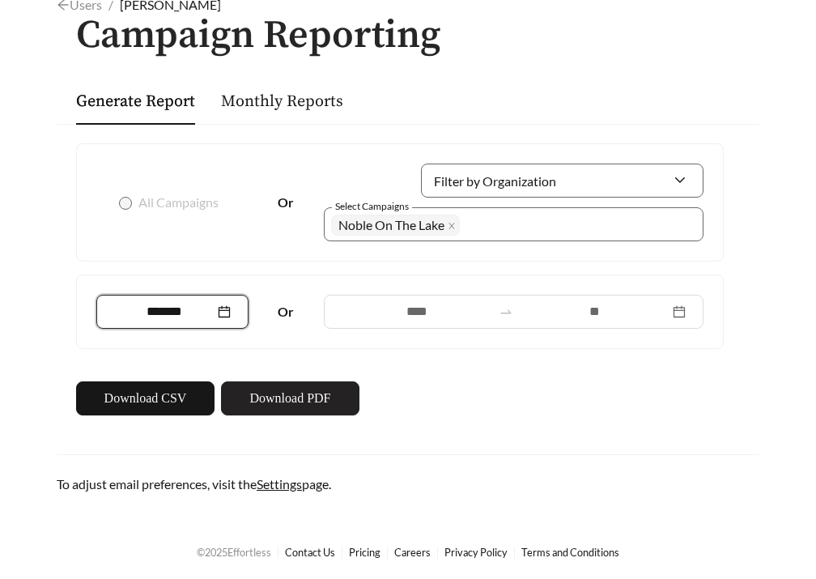
click at [330, 399] on button "Download PDF" at bounding box center [290, 398] width 138 height 34
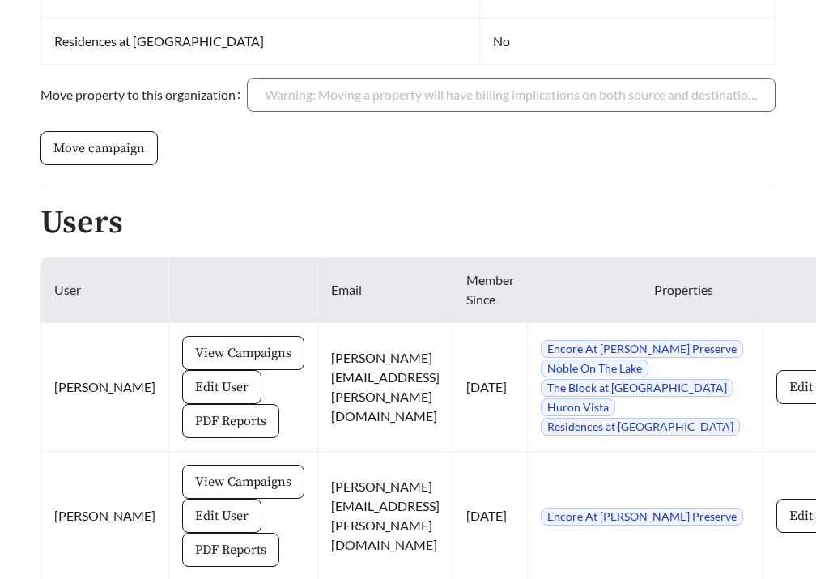
scroll to position [846, 0]
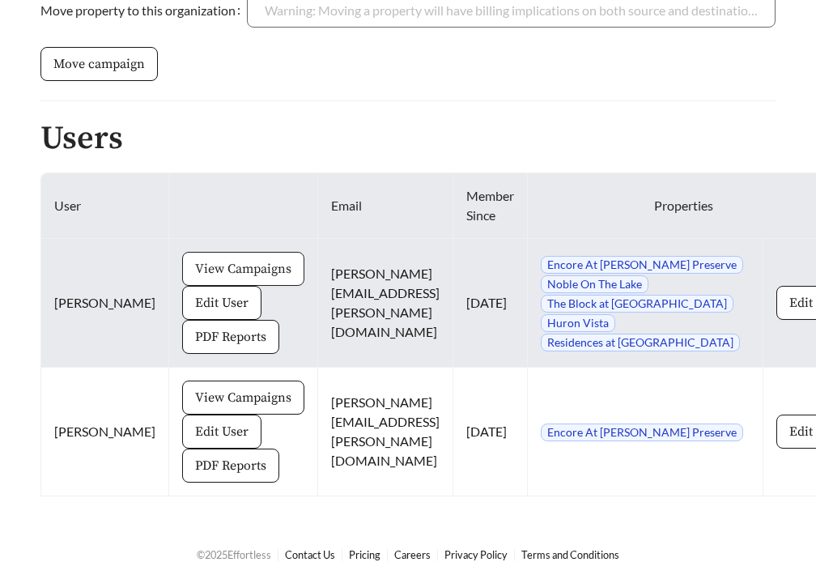
click at [195, 266] on span "View Campaigns" at bounding box center [243, 268] width 96 height 19
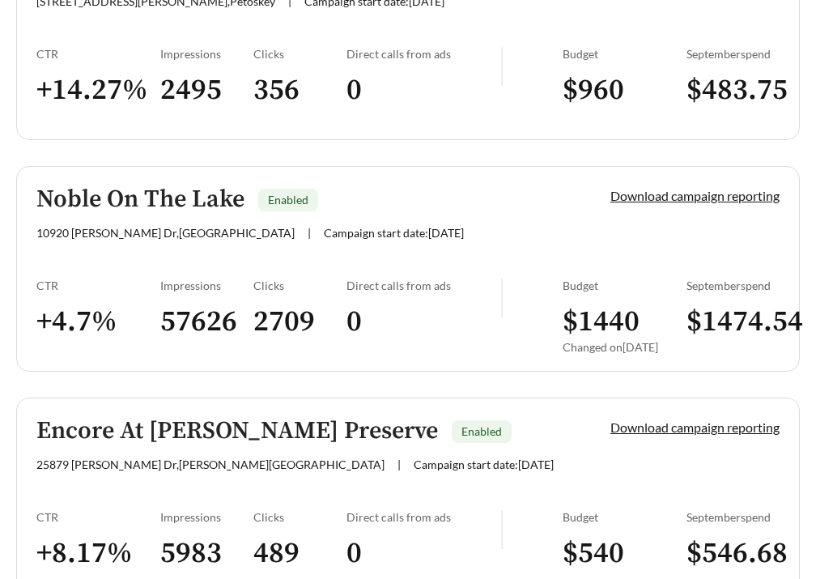
scroll to position [1258, 0]
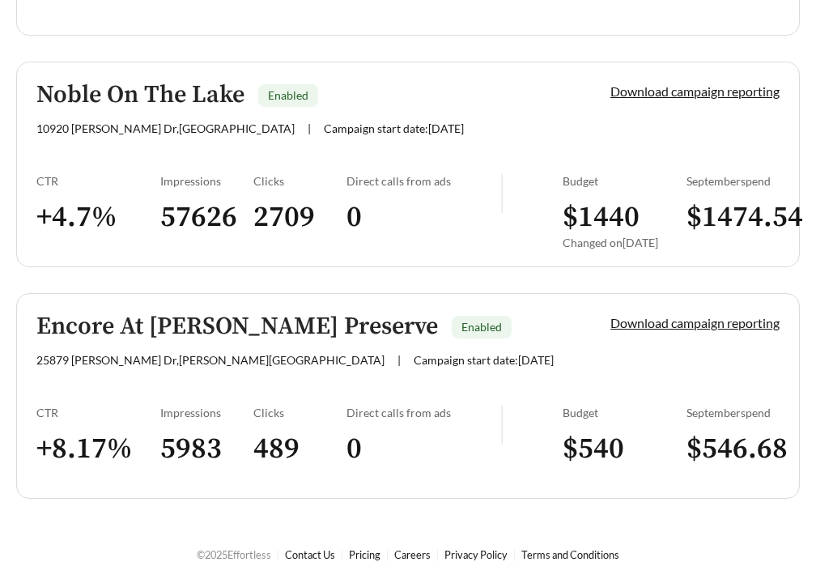
click at [142, 381] on link "Encore At [PERSON_NAME] Preserve Enabled [STREET_ADDRESS][PERSON_NAME][PERSON_N…" at bounding box center [407, 396] width 783 height 206
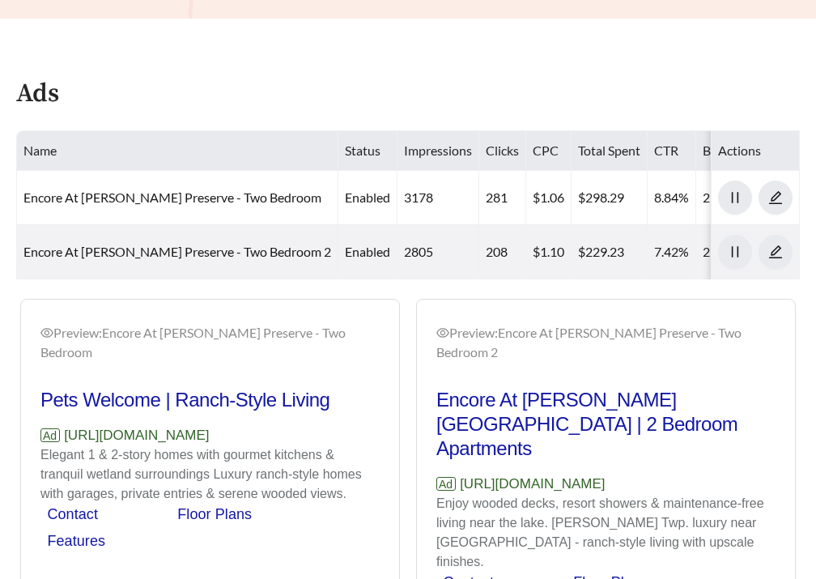
scroll to position [883, 0]
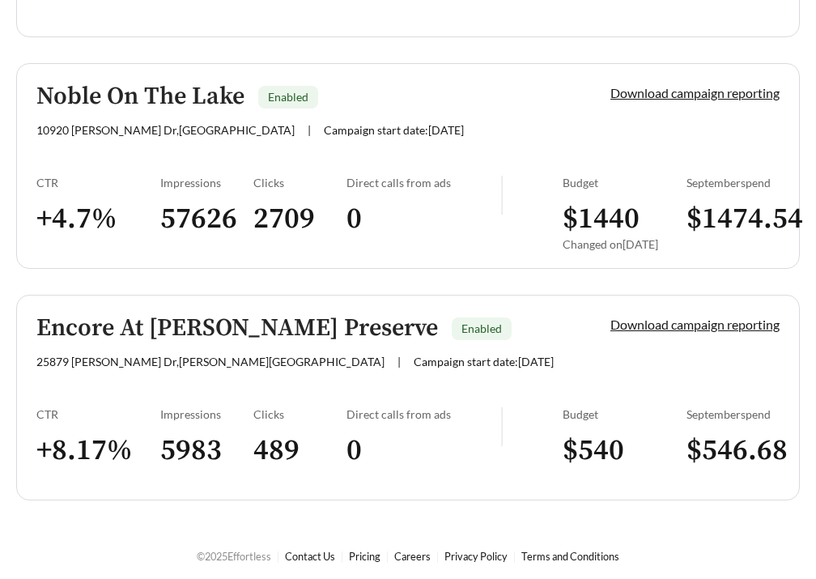
scroll to position [1258, 0]
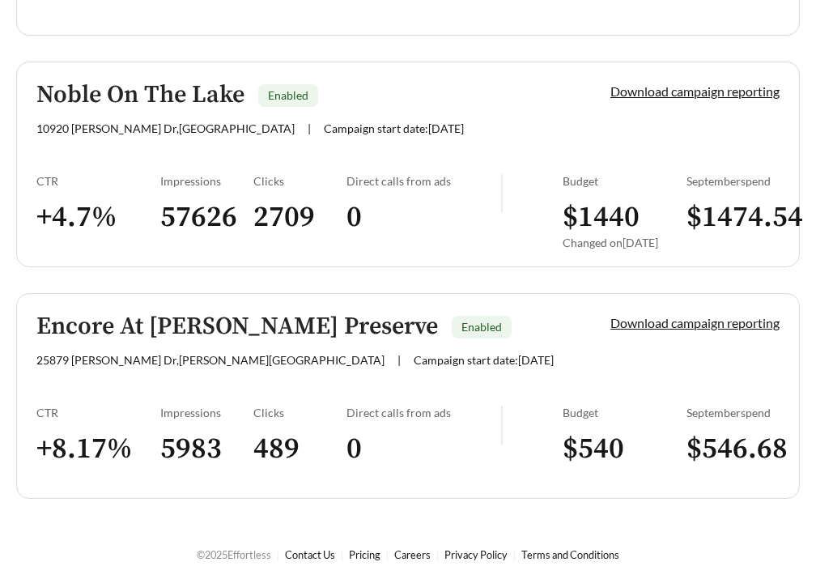
click at [182, 174] on div "Impressions" at bounding box center [206, 181] width 93 height 14
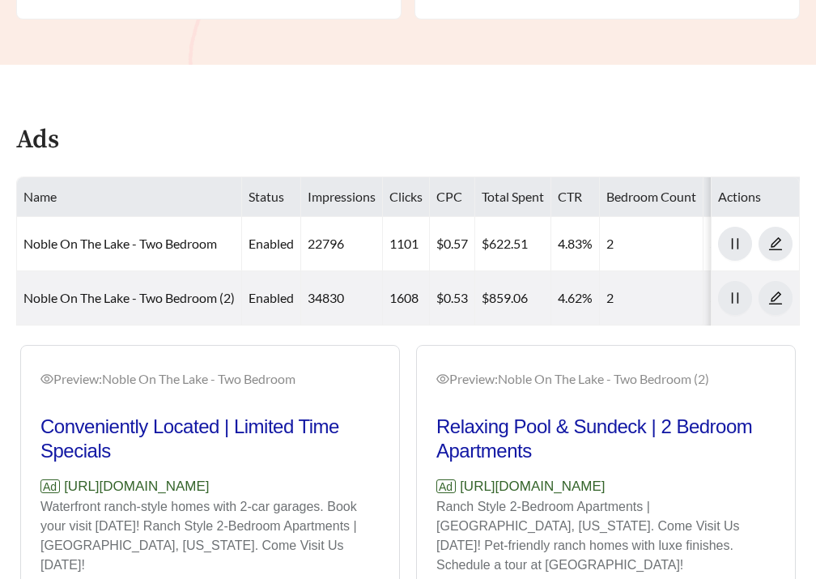
scroll to position [924, 0]
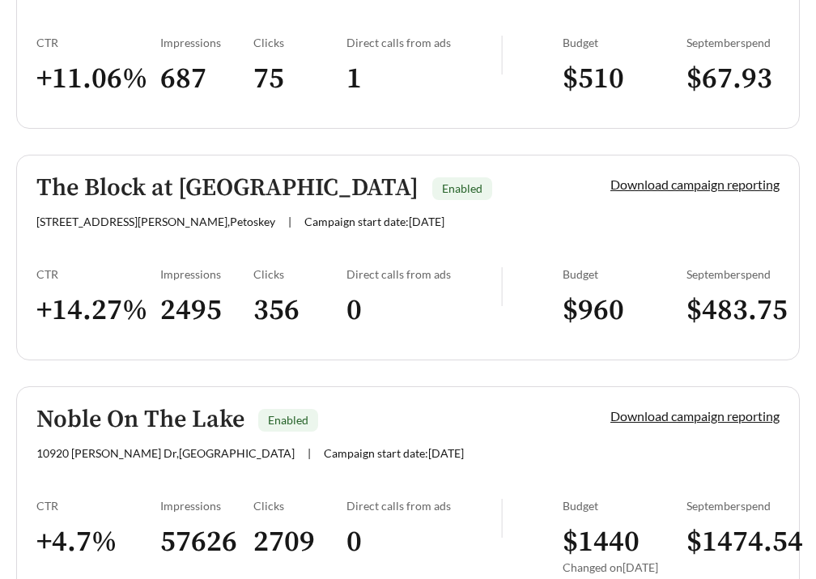
scroll to position [921, 0]
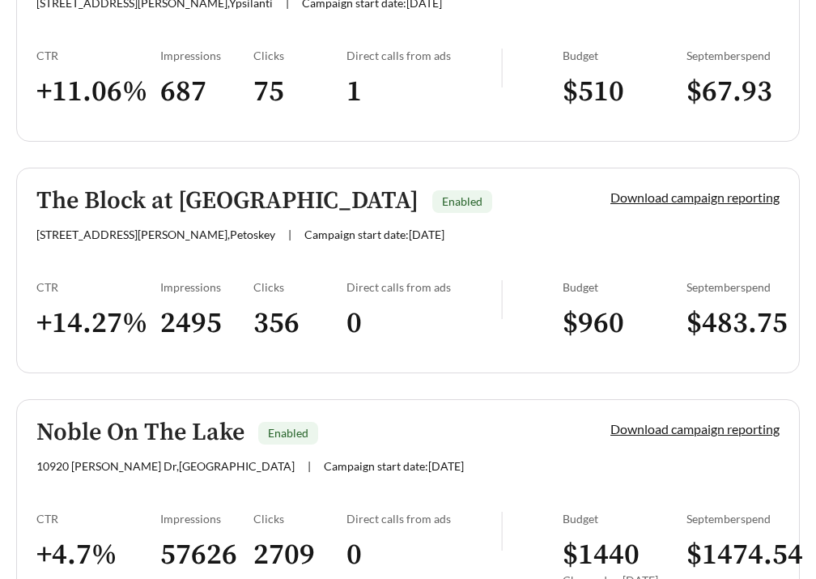
click at [209, 243] on link "The Block at Petoskey Enabled [STREET_ADDRESS][PERSON_NAME] | Campaign start da…" at bounding box center [407, 270] width 783 height 206
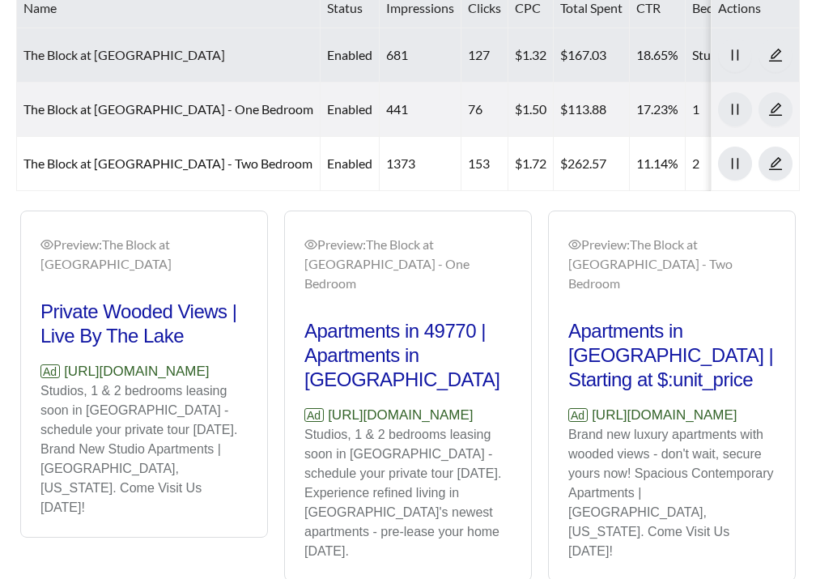
scroll to position [1007, 0]
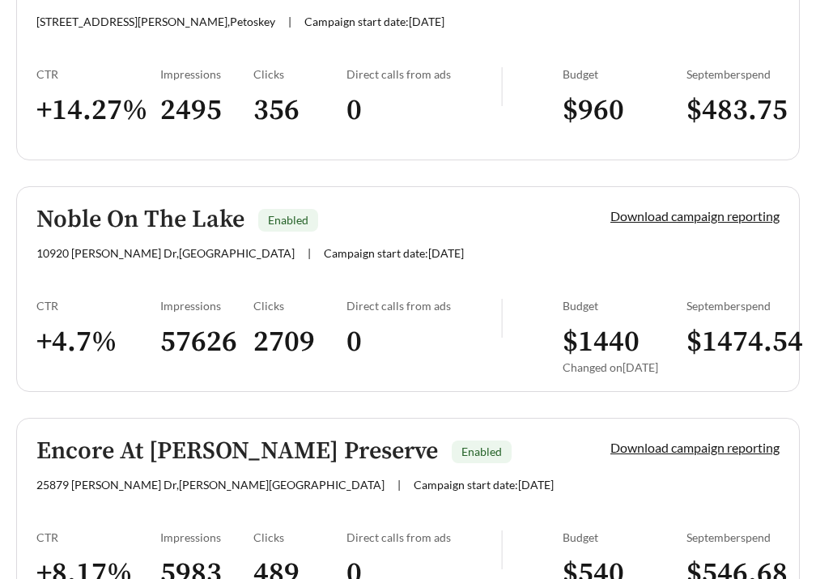
scroll to position [1139, 0]
